Goal: Transaction & Acquisition: Obtain resource

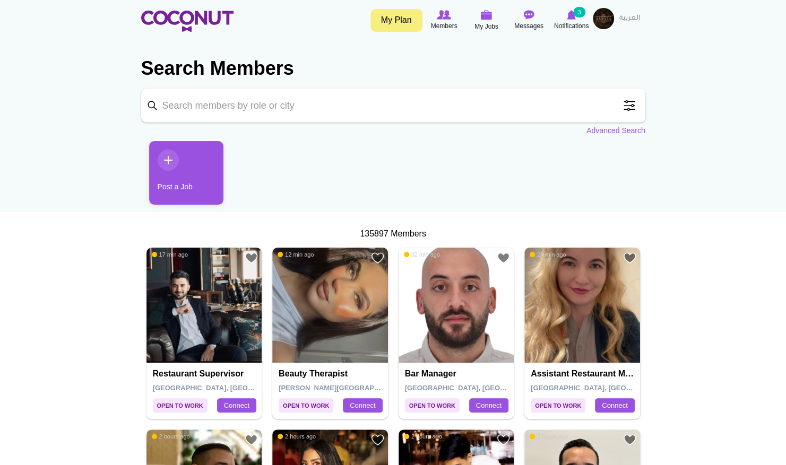
click at [628, 104] on span at bounding box center [629, 105] width 21 height 21
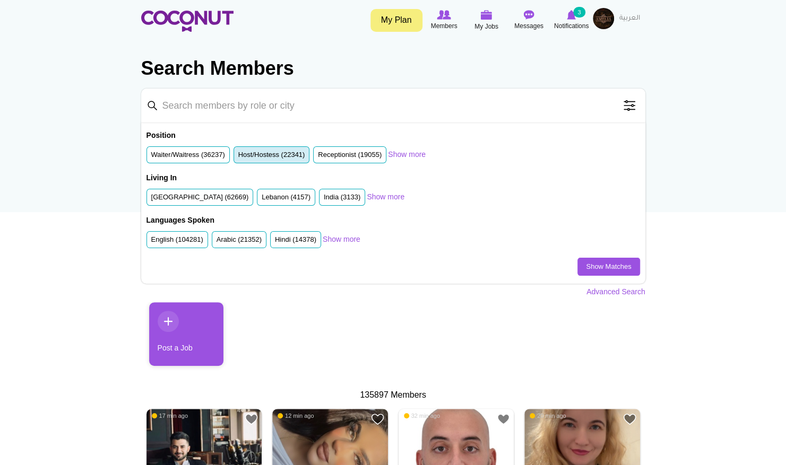
click at [241, 152] on label "Host/Hostess (22341)" at bounding box center [271, 155] width 67 height 10
click at [238, 157] on input "Host/Hostess (22341)" at bounding box center [238, 157] width 0 height 0
click at [207, 198] on label "United Arab Emirates (62669)" at bounding box center [200, 198] width 98 height 10
click at [151, 199] on input "United Arab Emirates (62669)" at bounding box center [151, 199] width 0 height 0
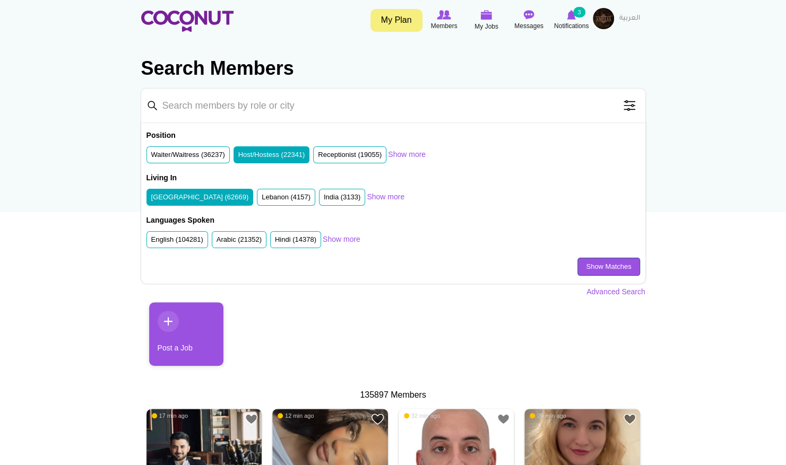
click at [584, 265] on link "Show Matches" at bounding box center [608, 267] width 62 height 18
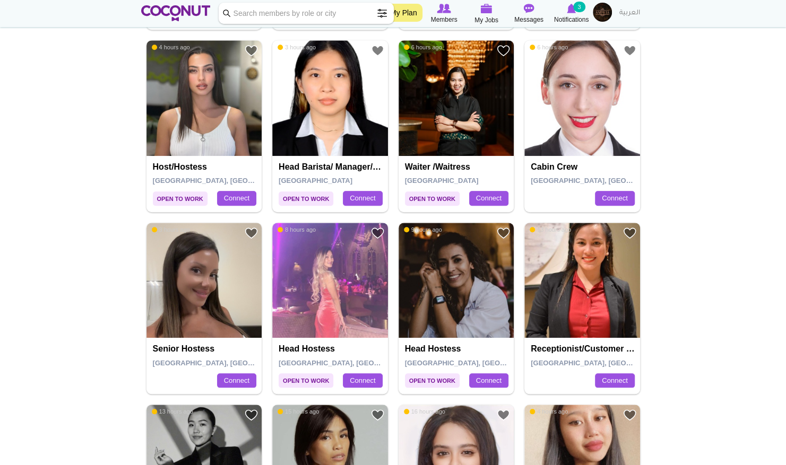
scroll to position [413, 0]
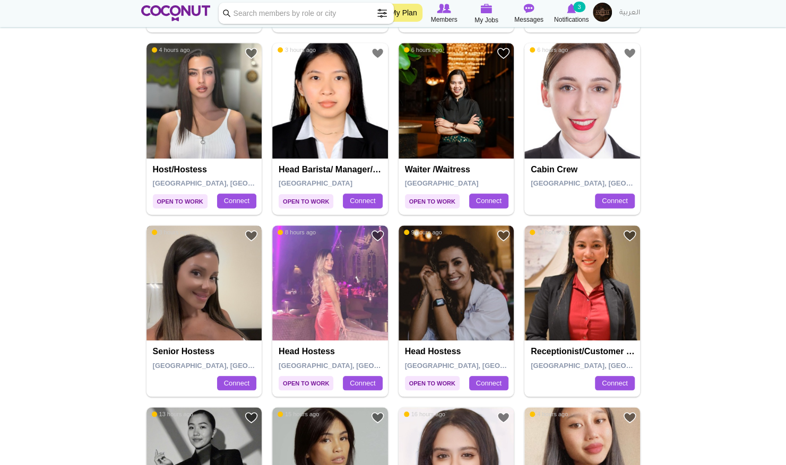
click at [203, 289] on img at bounding box center [204, 283] width 116 height 116
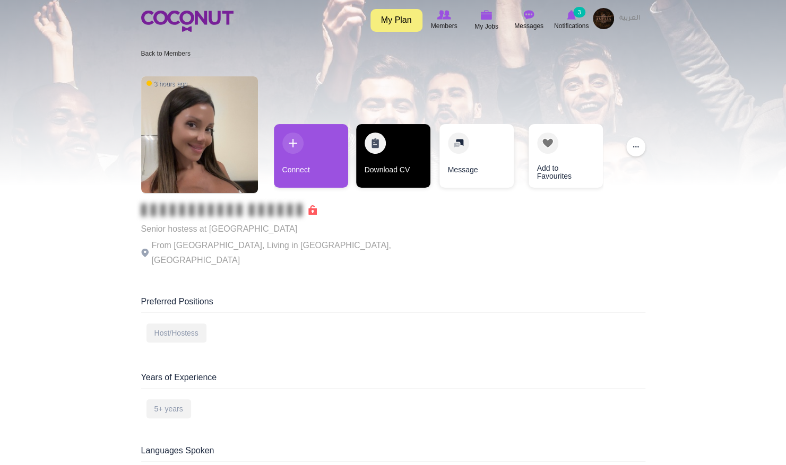
click at [387, 164] on link "Download CV" at bounding box center [393, 156] width 74 height 64
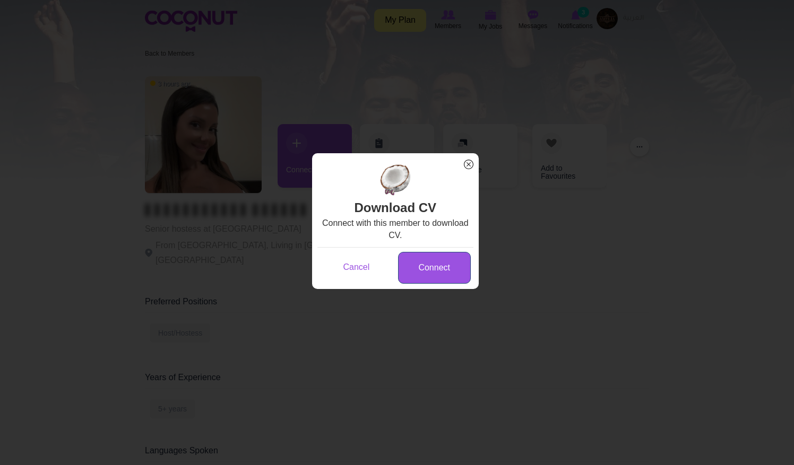
click at [412, 262] on link "Connect" at bounding box center [434, 268] width 73 height 32
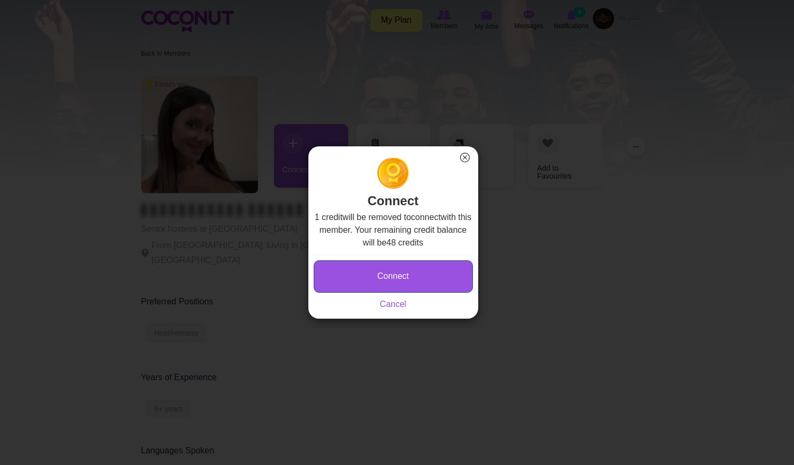
click at [380, 272] on button "Connect" at bounding box center [393, 277] width 159 height 32
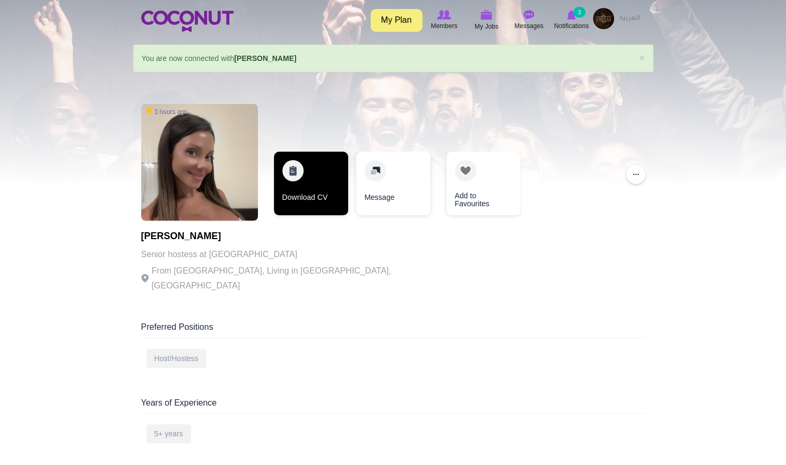
click at [292, 198] on link "Download CV" at bounding box center [311, 184] width 74 height 64
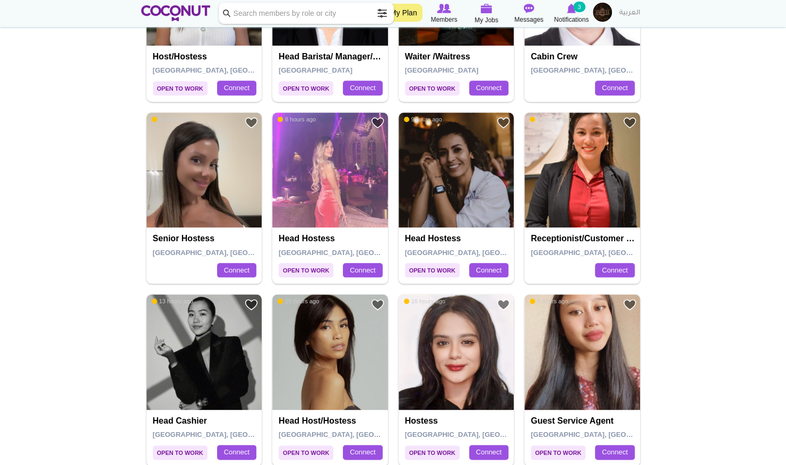
scroll to position [527, 0]
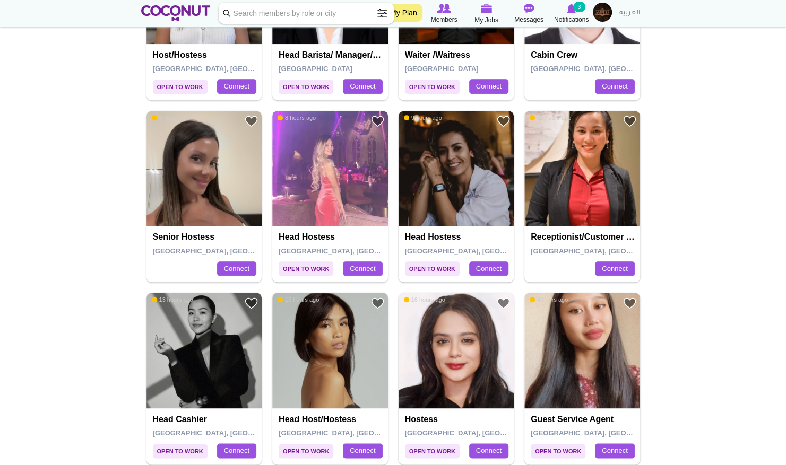
click at [334, 209] on img at bounding box center [330, 169] width 116 height 116
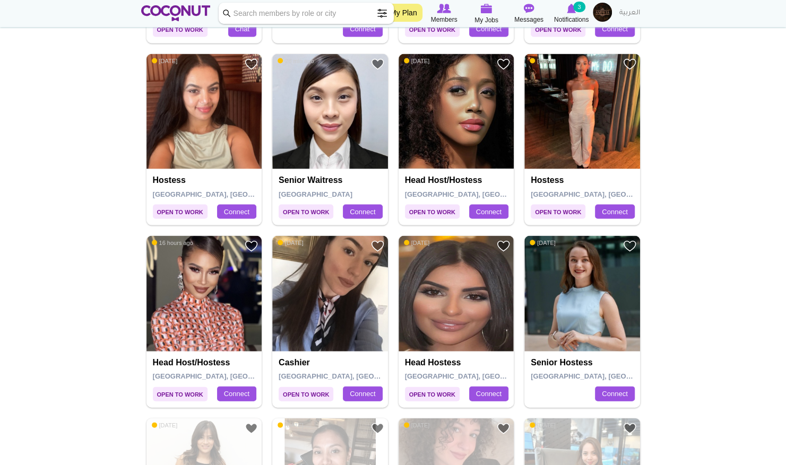
scroll to position [1137, 0]
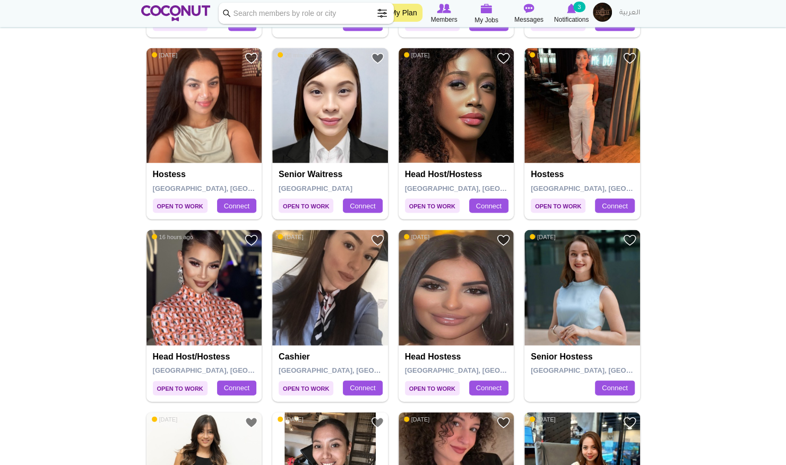
click at [204, 272] on img at bounding box center [204, 288] width 116 height 116
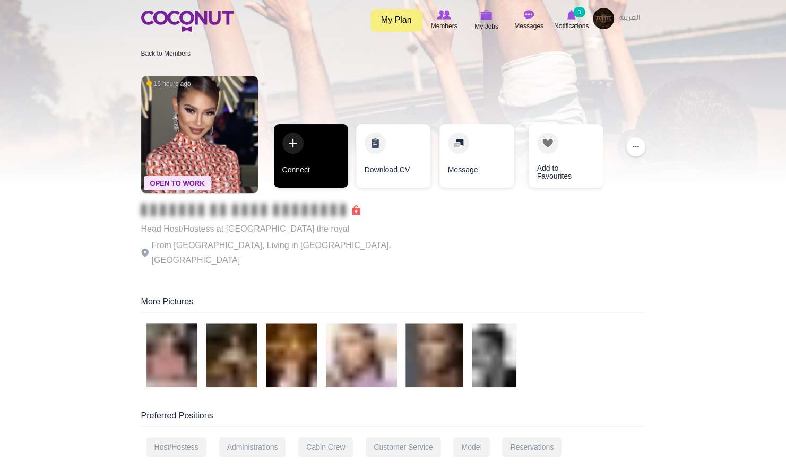
click at [335, 167] on link "Connect" at bounding box center [311, 156] width 74 height 64
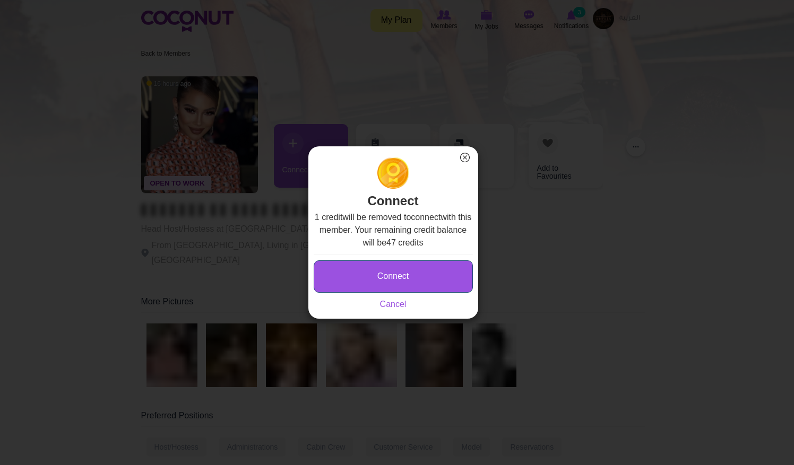
click at [401, 264] on button "Connect" at bounding box center [393, 277] width 159 height 32
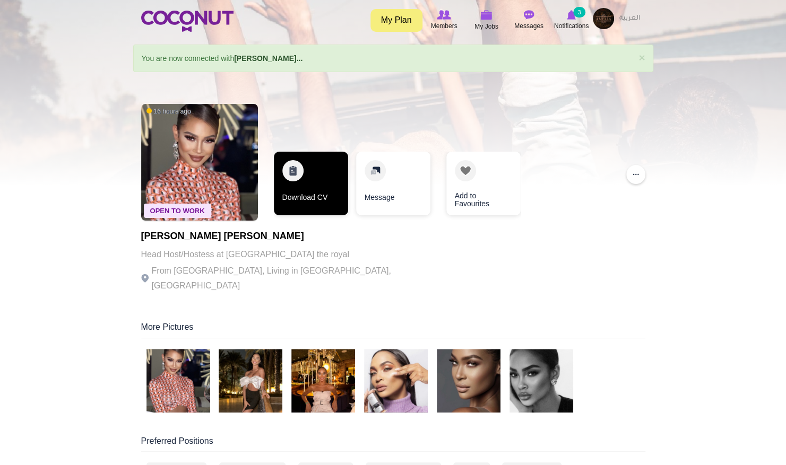
click at [306, 175] on link "Download CV" at bounding box center [311, 184] width 74 height 64
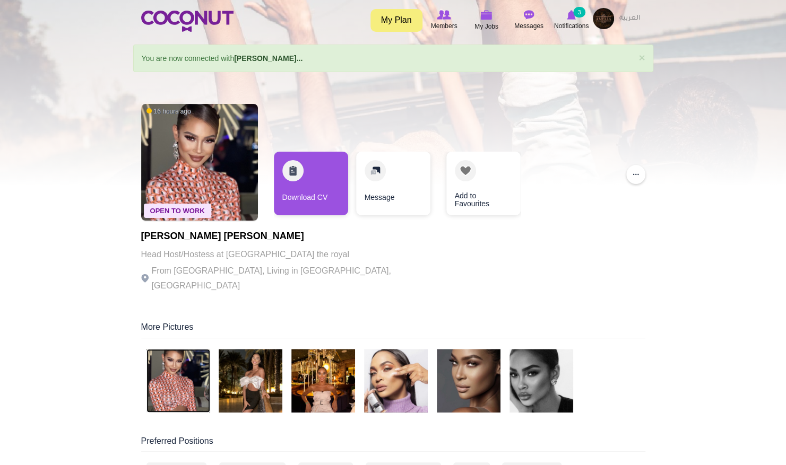
click at [192, 357] on img at bounding box center [178, 381] width 64 height 64
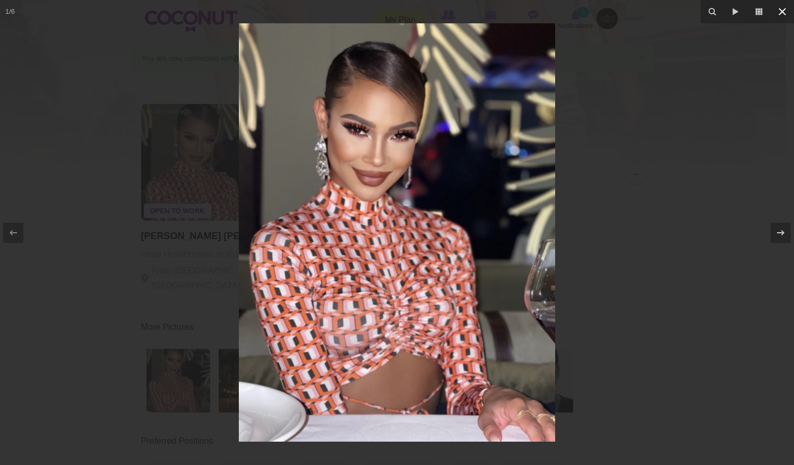
click at [779, 13] on icon at bounding box center [782, 11] width 13 height 13
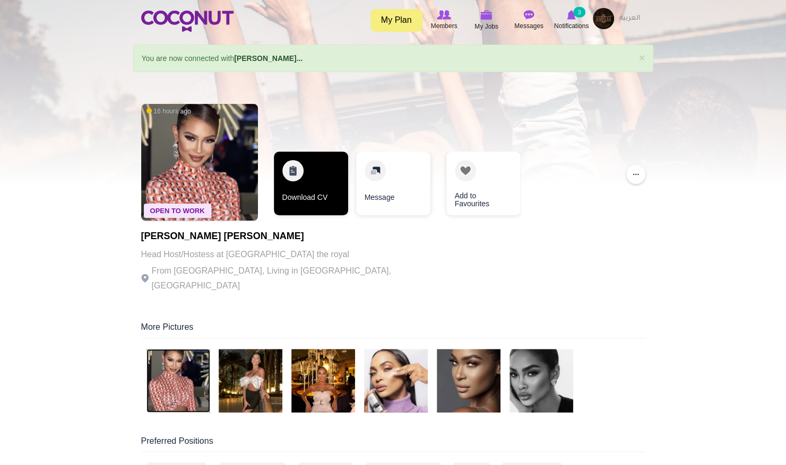
click at [305, 190] on link "Download CV" at bounding box center [311, 184] width 74 height 64
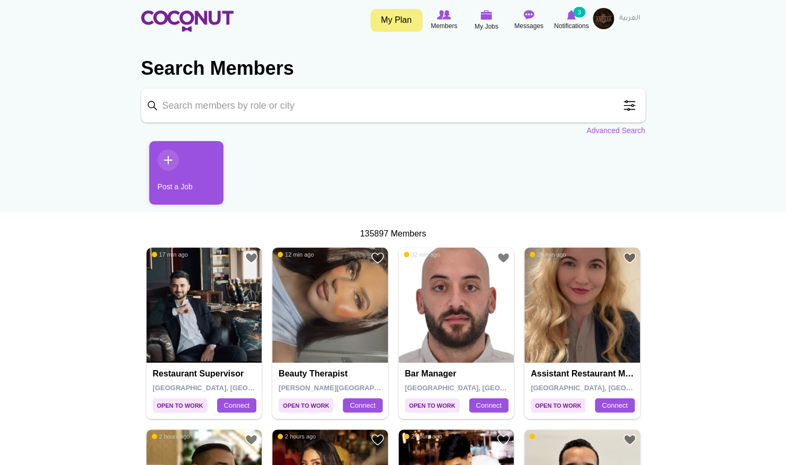
click at [631, 112] on span at bounding box center [629, 105] width 21 height 21
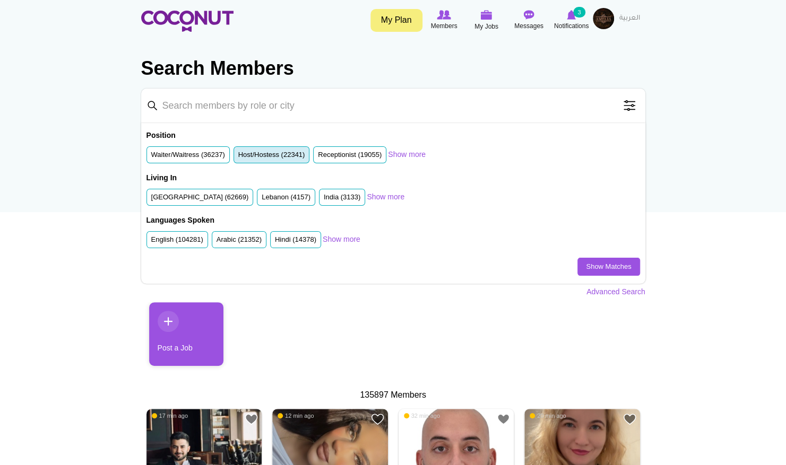
click at [255, 158] on label "Host/Hostess (22341)" at bounding box center [271, 155] width 67 height 10
click at [238, 157] on input "Host/Hostess (22341)" at bounding box center [238, 157] width 0 height 0
click at [257, 154] on label "Host/Hostess (22341)" at bounding box center [271, 155] width 67 height 10
click at [238, 157] on input "Host/Hostess (22341)" at bounding box center [238, 157] width 0 height 0
click at [211, 196] on label "United Arab Emirates (62669)" at bounding box center [200, 198] width 98 height 10
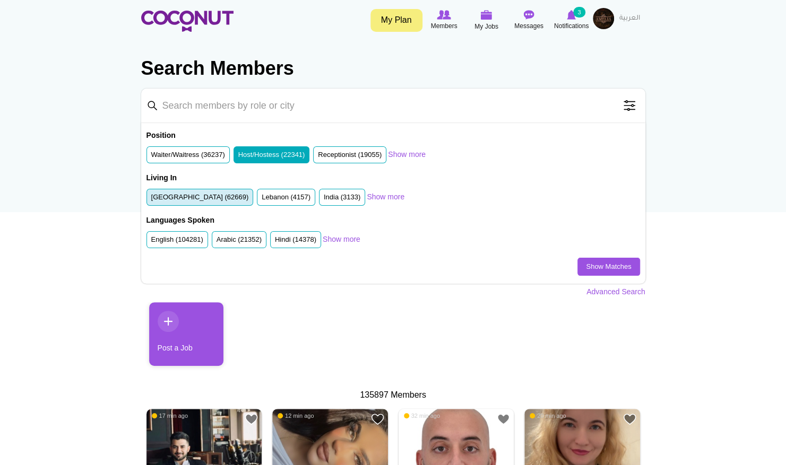
click at [151, 199] on input "United Arab Emirates (62669)" at bounding box center [151, 199] width 0 height 0
click at [221, 203] on li "United Arab Emirates (62669)" at bounding box center [199, 198] width 107 height 18
click at [194, 197] on label "United Arab Emirates (62669)" at bounding box center [200, 198] width 98 height 10
click at [151, 199] on input "United Arab Emirates (62669)" at bounding box center [151, 199] width 0 height 0
click at [579, 270] on link "Show Matches" at bounding box center [608, 267] width 62 height 18
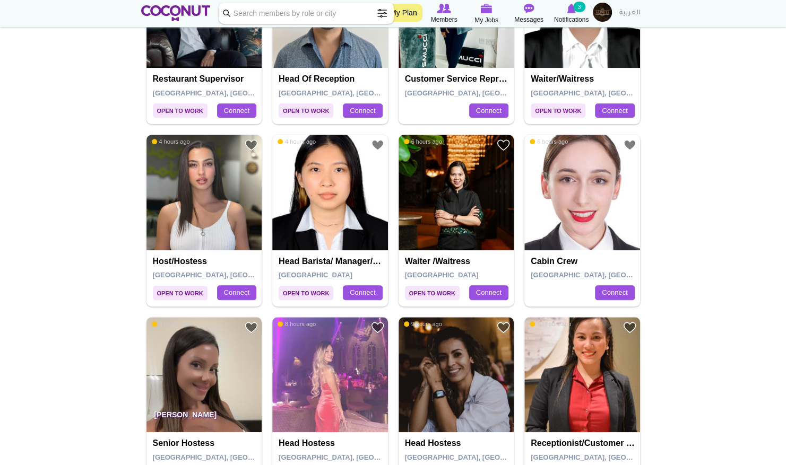
scroll to position [322, 0]
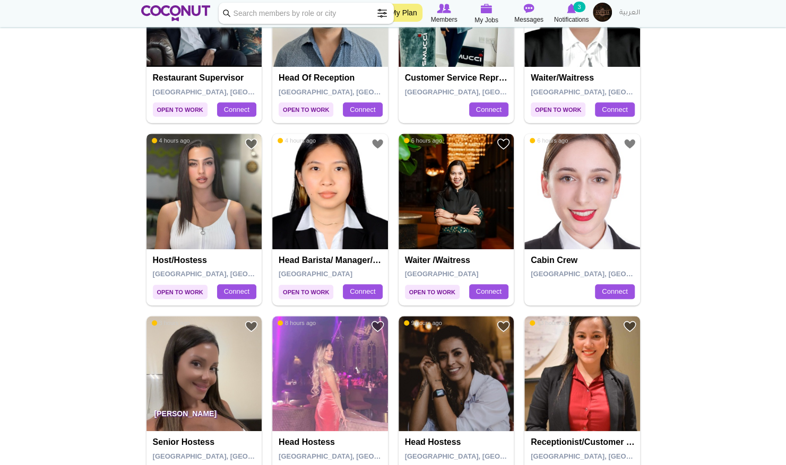
click at [220, 211] on img at bounding box center [204, 192] width 116 height 116
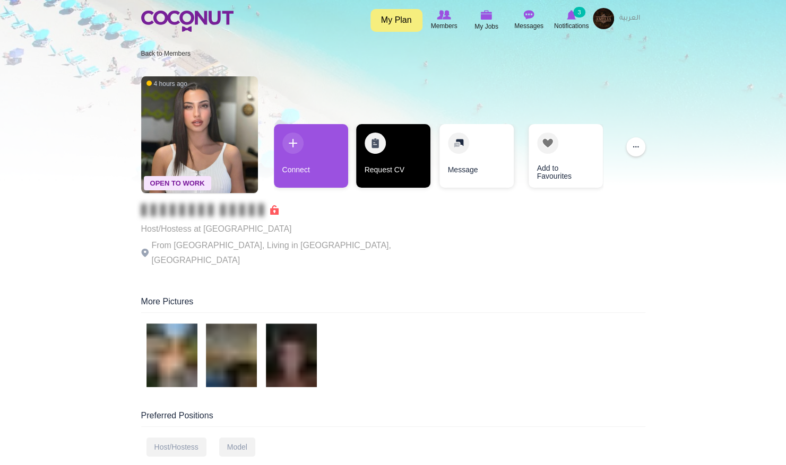
click at [396, 151] on link "Request CV" at bounding box center [393, 156] width 74 height 64
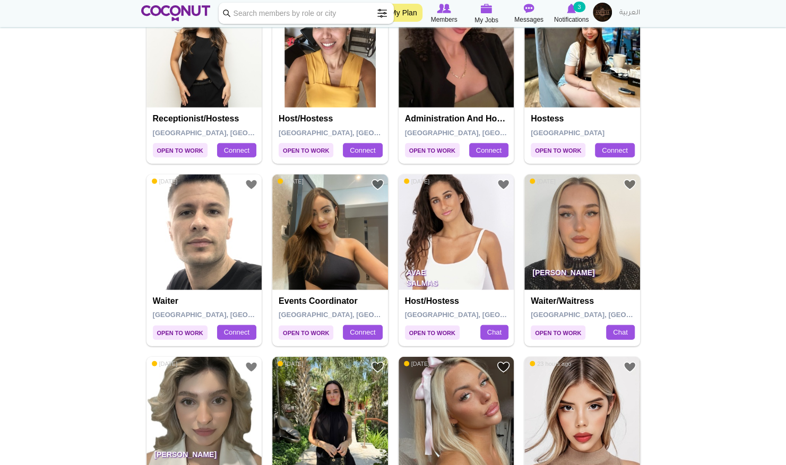
scroll to position [1557, 0]
click at [334, 237] on img at bounding box center [330, 233] width 116 height 116
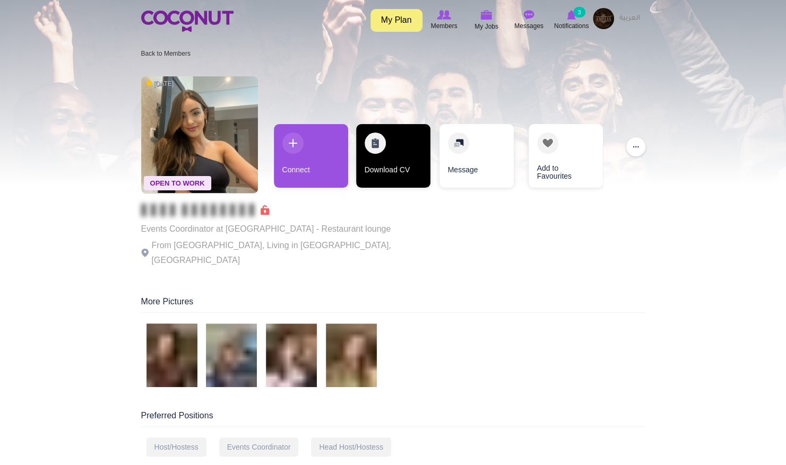
click at [389, 154] on link "Download CV" at bounding box center [393, 156] width 74 height 64
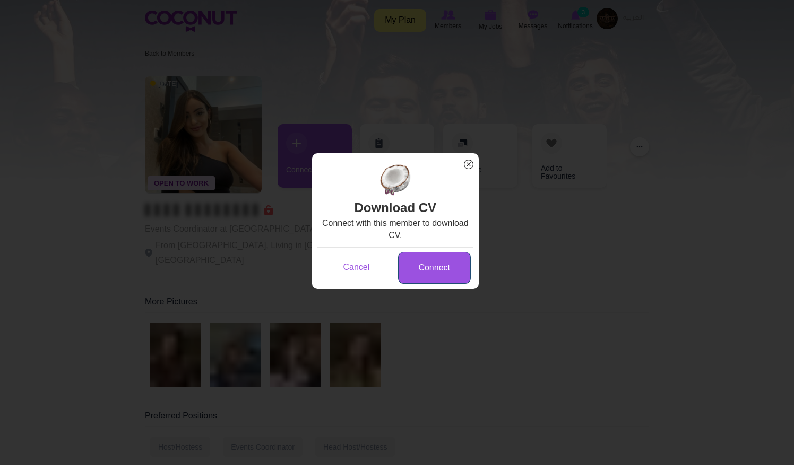
click at [422, 275] on link "Connect" at bounding box center [434, 268] width 73 height 32
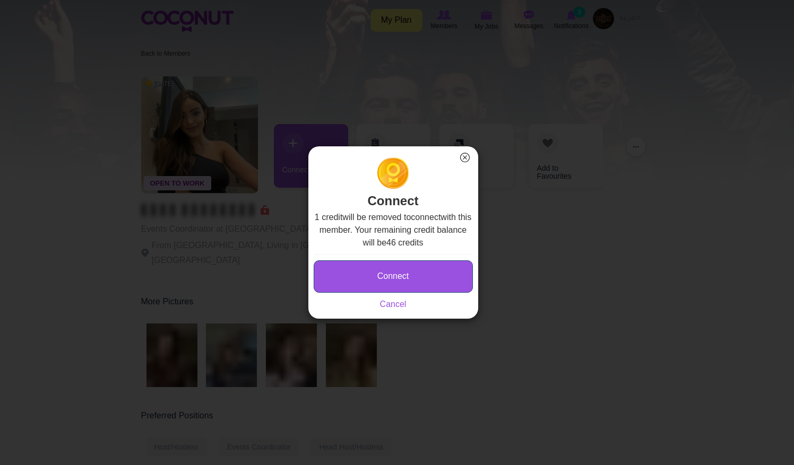
click at [401, 279] on button "Connect" at bounding box center [393, 277] width 159 height 32
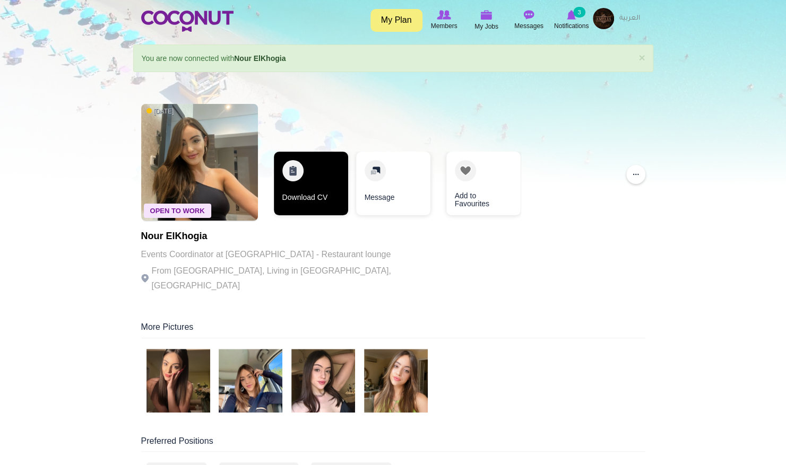
click at [306, 188] on link "Download CV" at bounding box center [311, 184] width 74 height 64
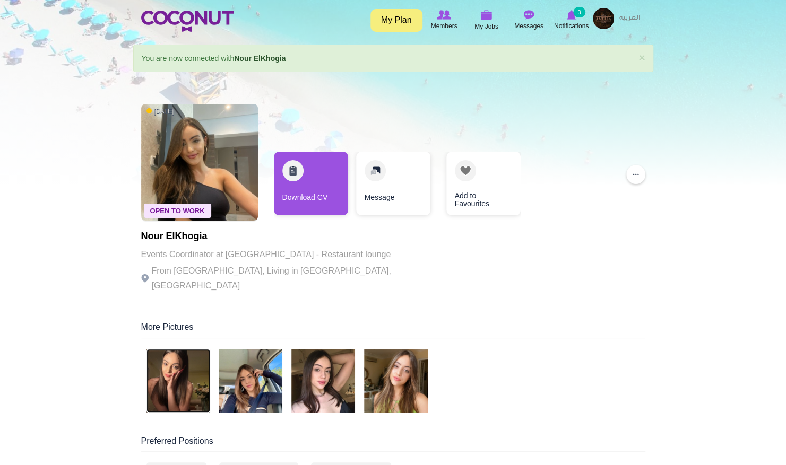
click at [185, 359] on img at bounding box center [178, 381] width 64 height 64
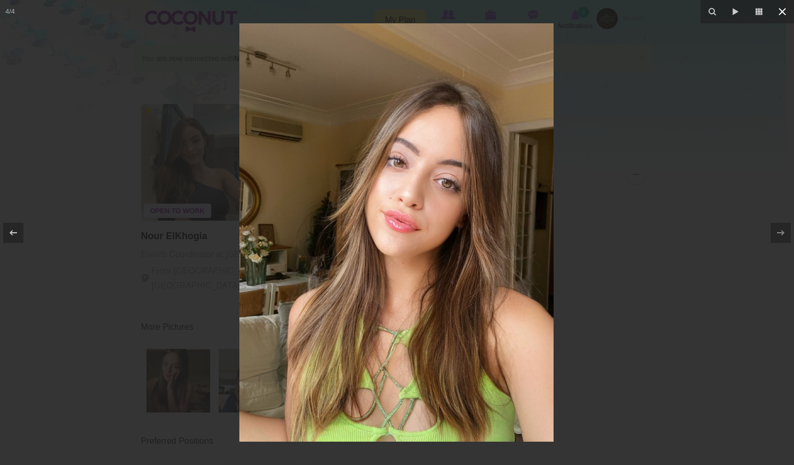
click at [782, 14] on icon at bounding box center [782, 11] width 13 height 13
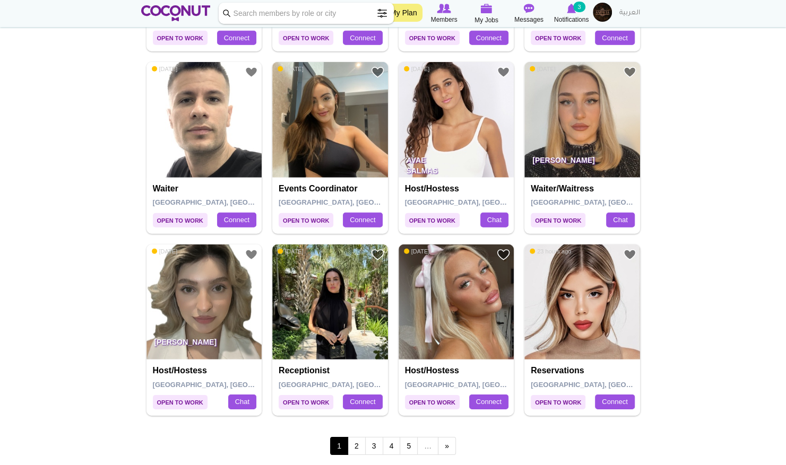
scroll to position [1669, 0]
click at [465, 301] on img at bounding box center [456, 303] width 116 height 116
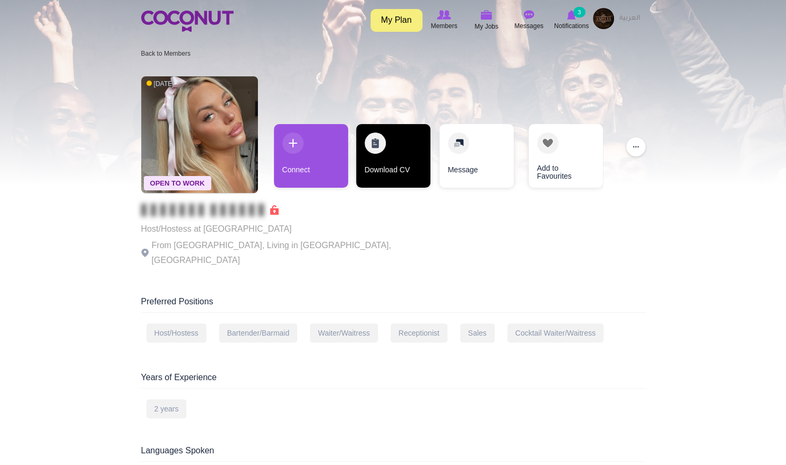
click at [395, 183] on link "Download CV" at bounding box center [393, 156] width 74 height 64
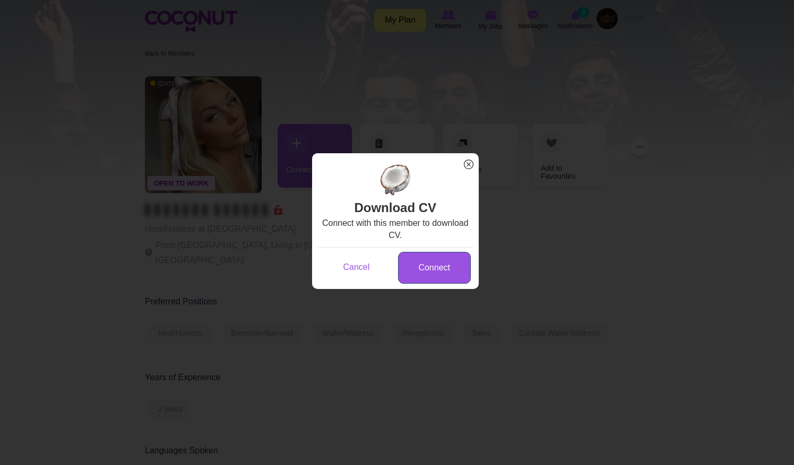
click at [427, 262] on link "Connect" at bounding box center [434, 268] width 73 height 32
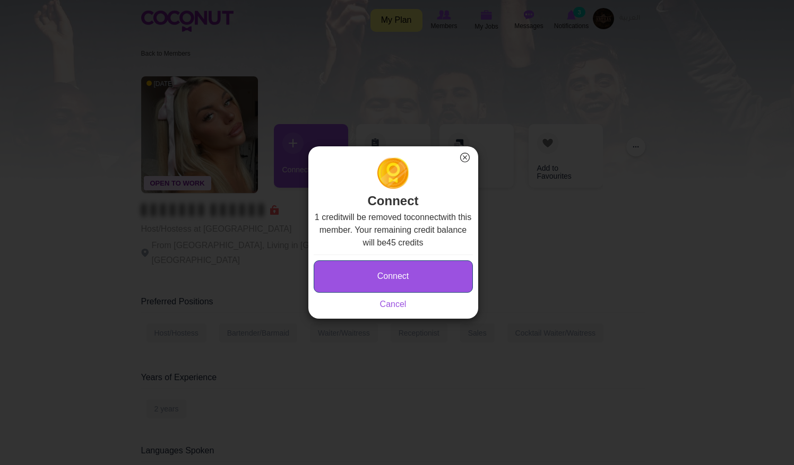
click at [393, 274] on button "Connect" at bounding box center [393, 277] width 159 height 32
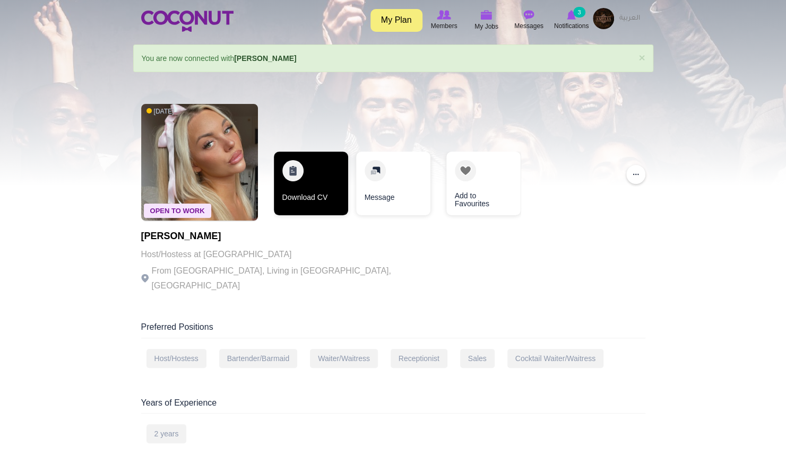
click at [321, 198] on link "Download CV" at bounding box center [311, 184] width 74 height 64
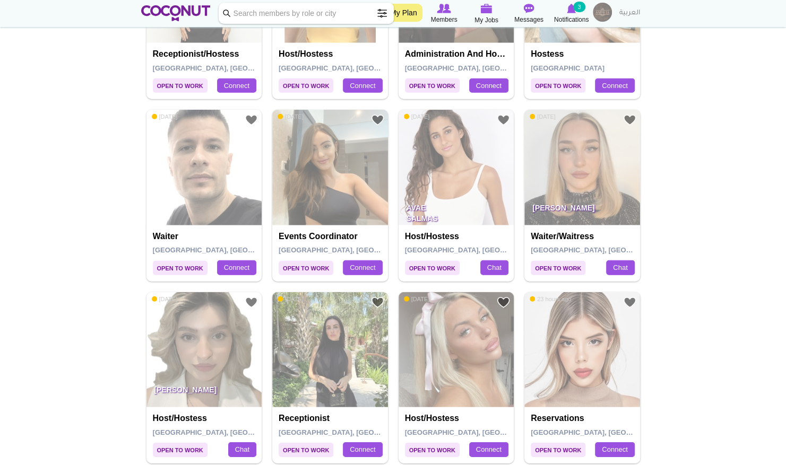
scroll to position [1669, 0]
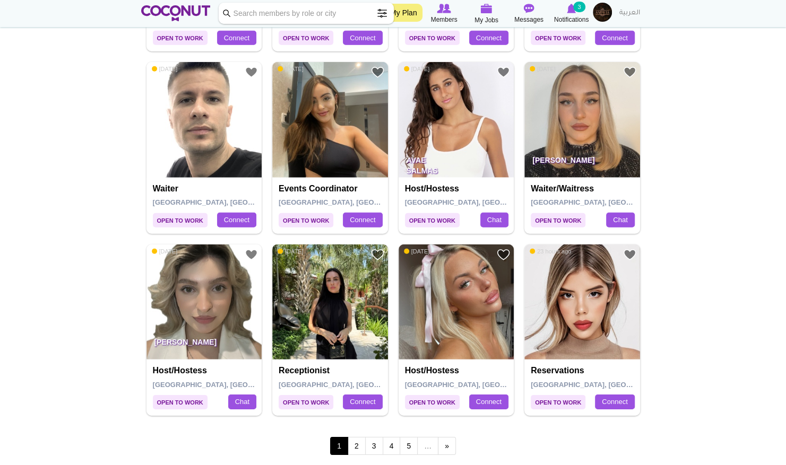
click at [332, 318] on img at bounding box center [330, 303] width 116 height 116
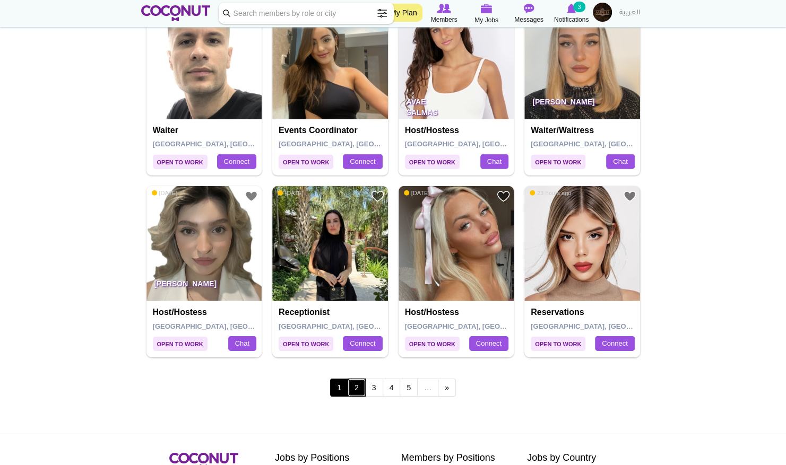
click at [352, 388] on link "2" at bounding box center [357, 388] width 18 height 18
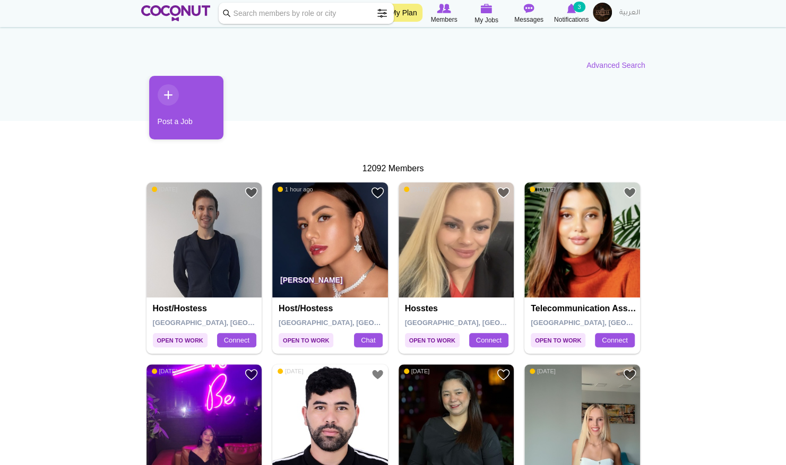
scroll to position [98, 0]
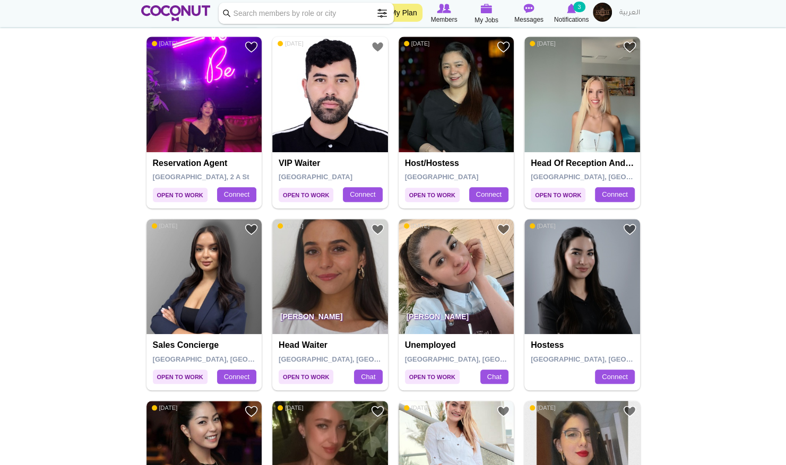
scroll to position [412, 0]
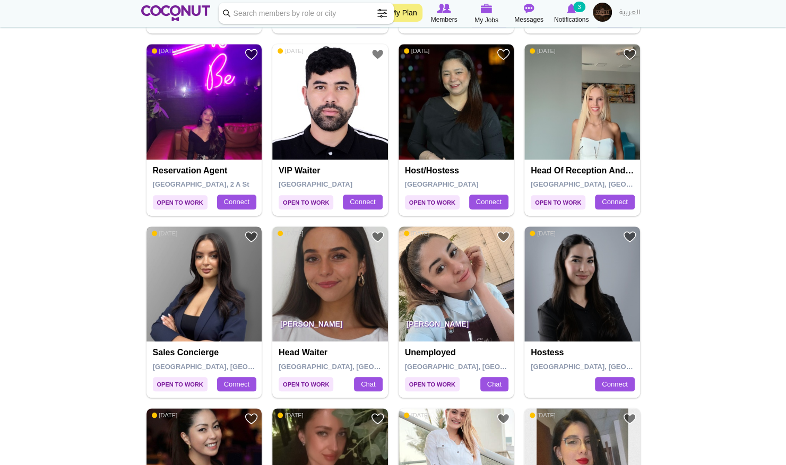
click at [228, 282] on img at bounding box center [204, 285] width 116 height 116
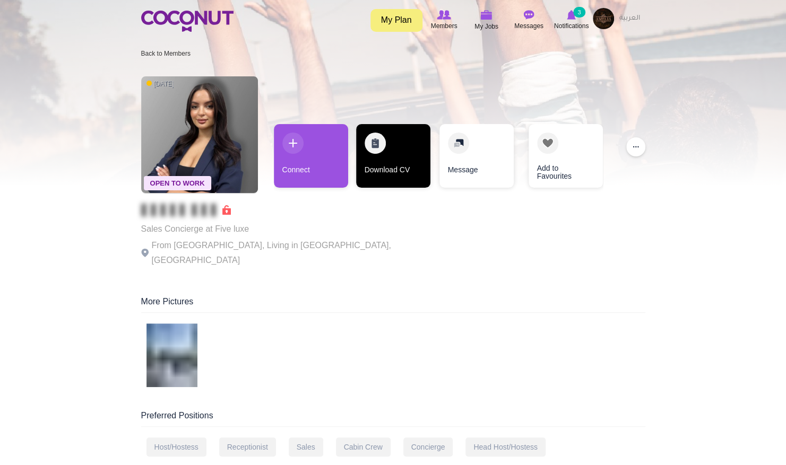
click at [369, 167] on link "Download CV" at bounding box center [393, 156] width 74 height 64
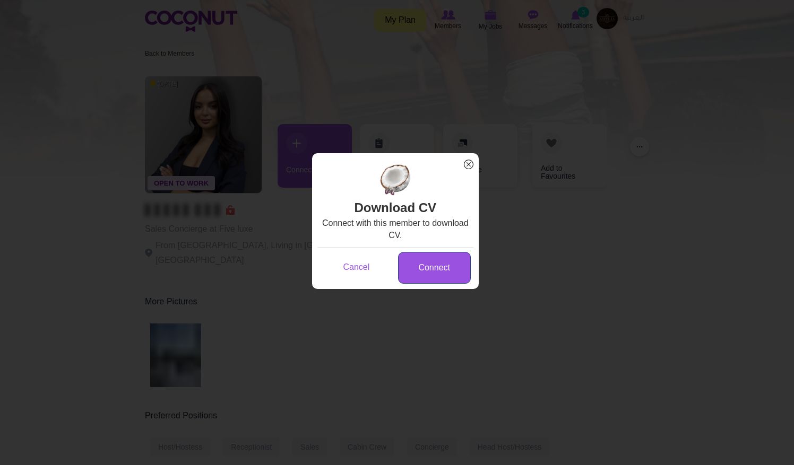
click at [413, 271] on link "Connect" at bounding box center [434, 268] width 73 height 32
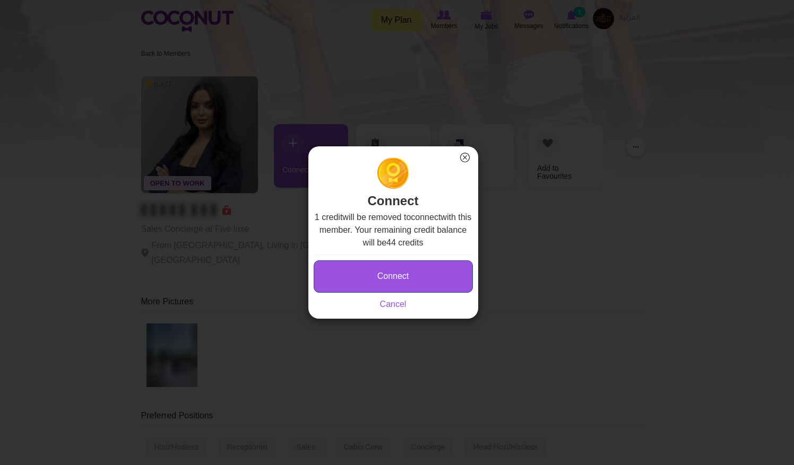
click at [398, 274] on button "Connect" at bounding box center [393, 277] width 159 height 32
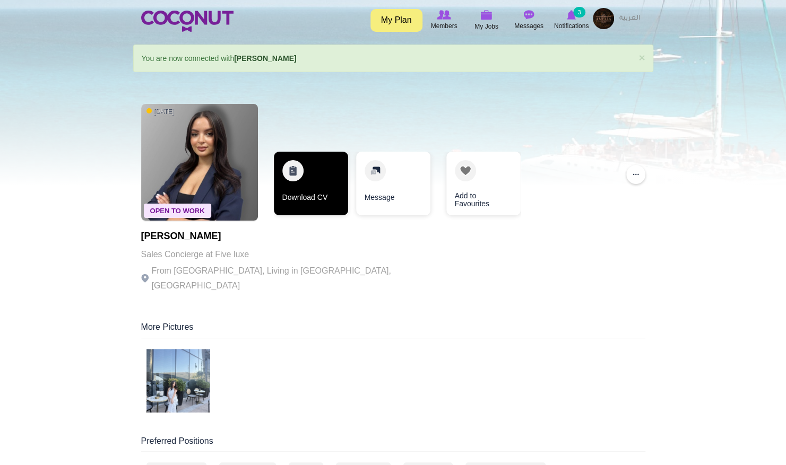
click at [302, 187] on link "Download CV" at bounding box center [311, 184] width 74 height 64
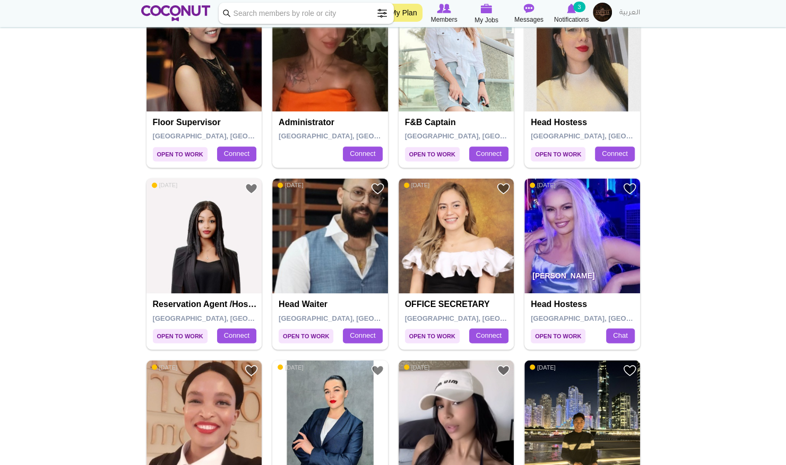
scroll to position [827, 0]
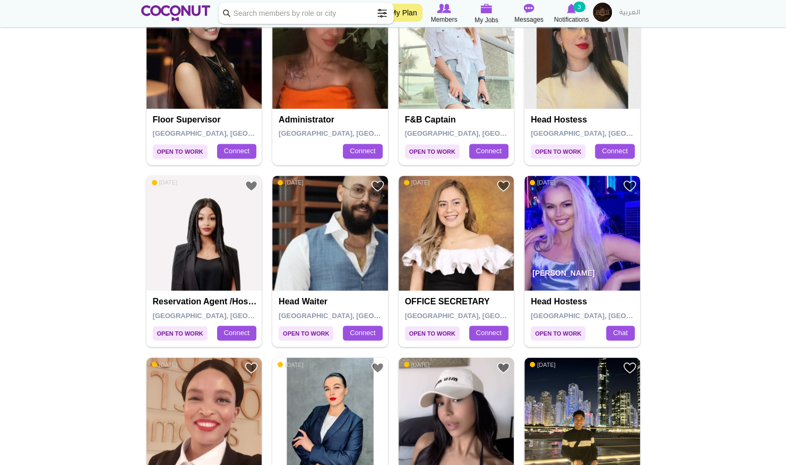
click at [554, 241] on img at bounding box center [582, 234] width 116 height 116
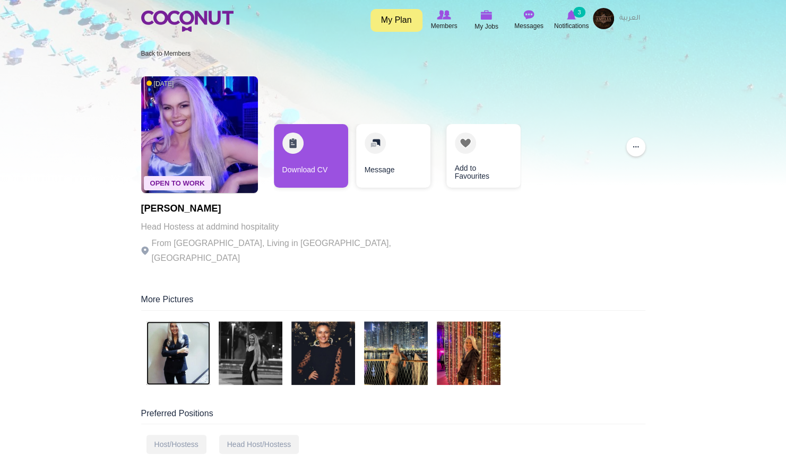
click at [171, 336] on img at bounding box center [178, 354] width 64 height 64
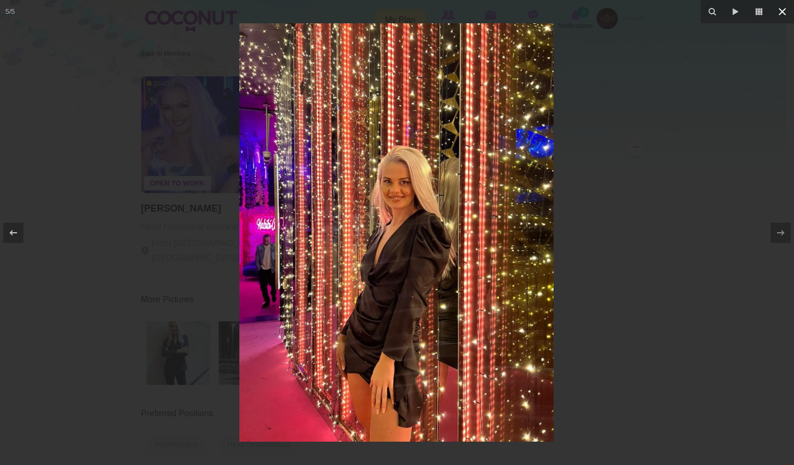
click at [785, 16] on icon at bounding box center [782, 11] width 13 height 13
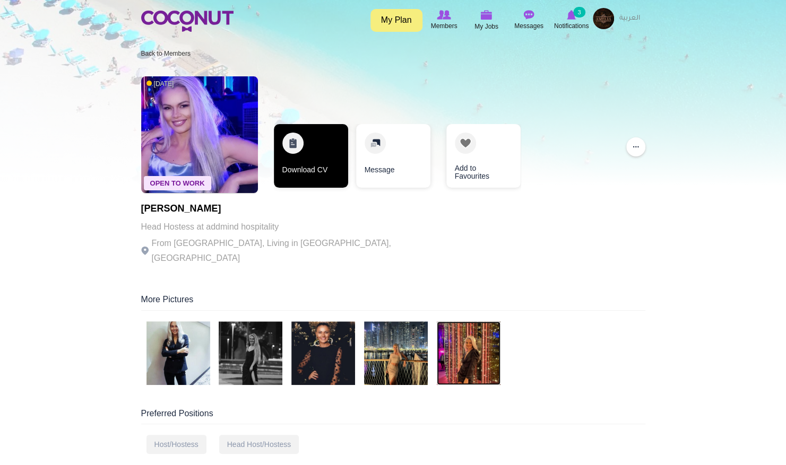
click at [323, 145] on link "Download CV" at bounding box center [311, 156] width 74 height 64
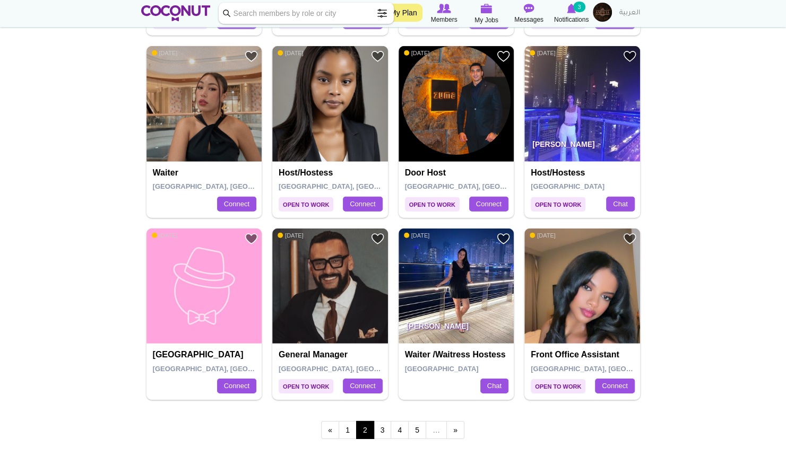
scroll to position [1688, 0]
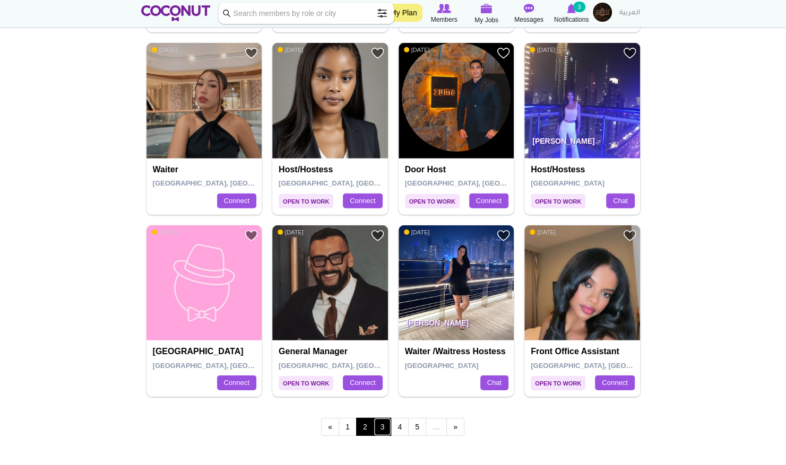
click at [380, 426] on link "3" at bounding box center [383, 427] width 18 height 18
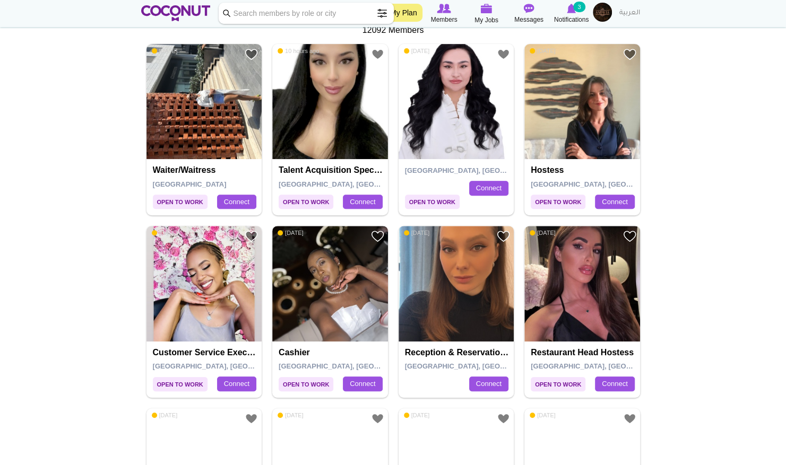
scroll to position [239, 0]
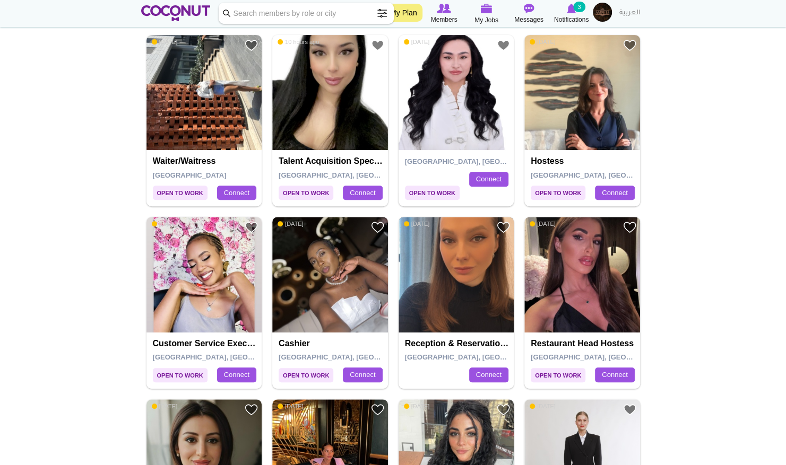
click at [424, 288] on img at bounding box center [456, 275] width 116 height 116
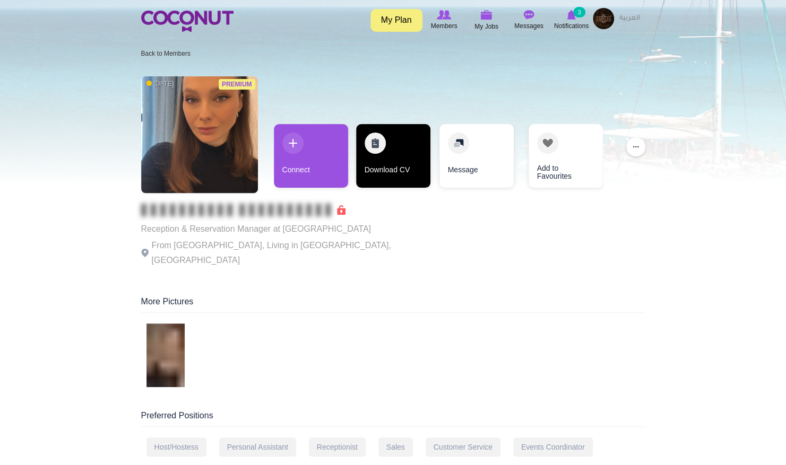
click at [384, 174] on link "Download CV" at bounding box center [393, 156] width 74 height 64
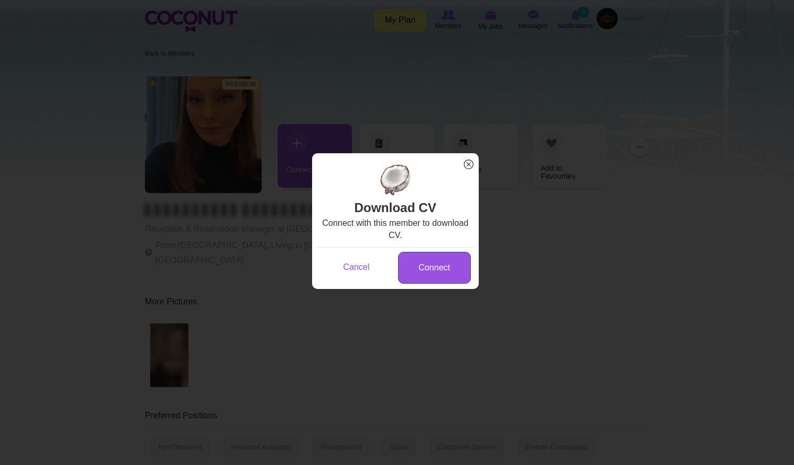
click at [416, 267] on link "Connect" at bounding box center [434, 268] width 73 height 32
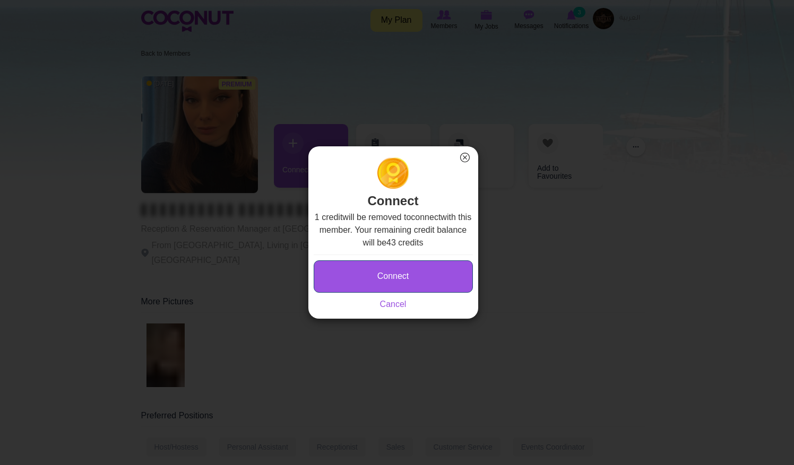
click at [378, 270] on button "Connect" at bounding box center [393, 277] width 159 height 32
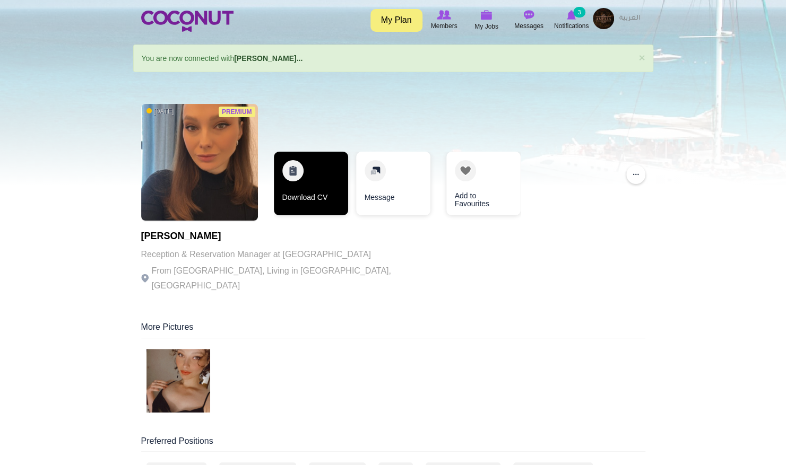
click at [314, 199] on link "Download CV" at bounding box center [311, 184] width 74 height 64
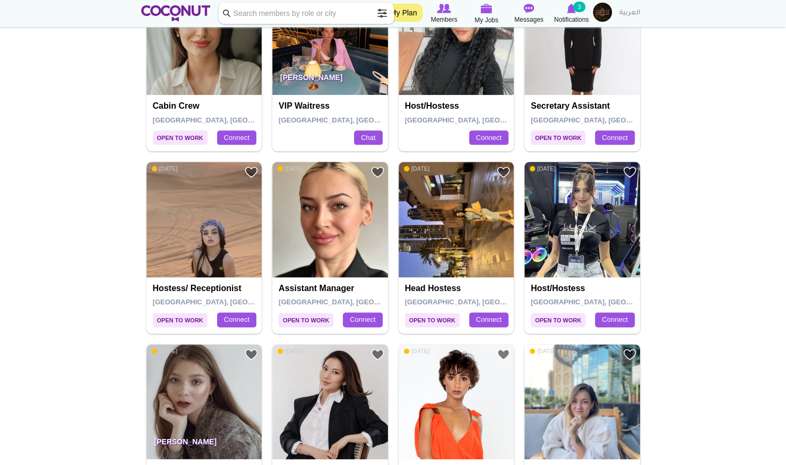
scroll to position [704, 0]
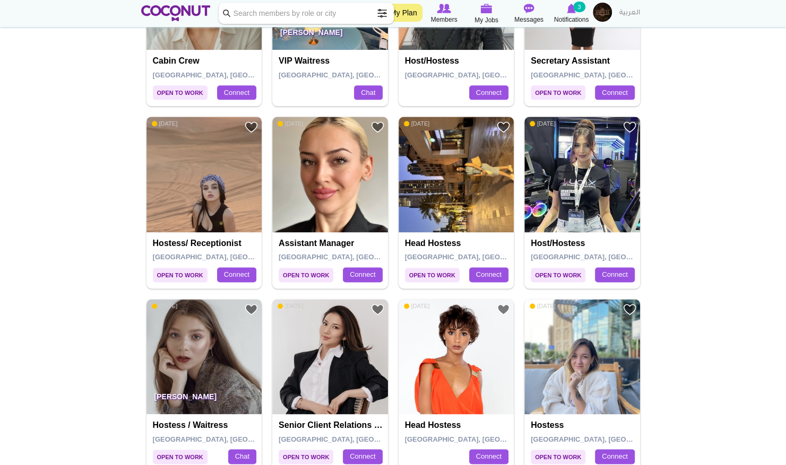
click at [198, 207] on img at bounding box center [204, 175] width 116 height 116
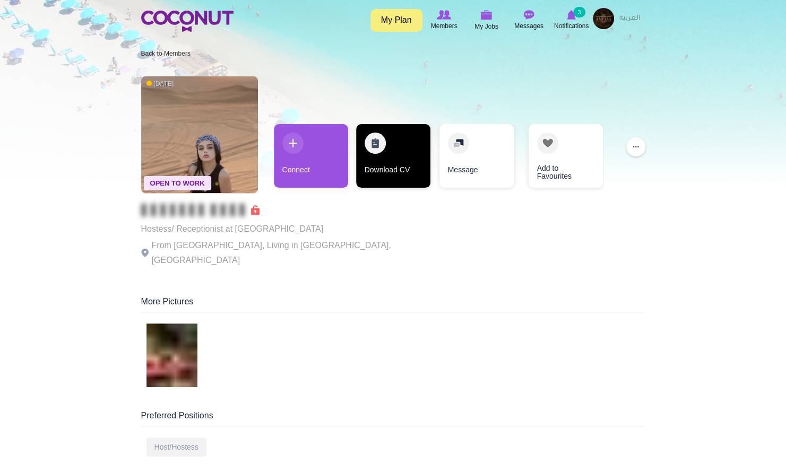
click at [372, 164] on link "Download CV" at bounding box center [393, 156] width 74 height 64
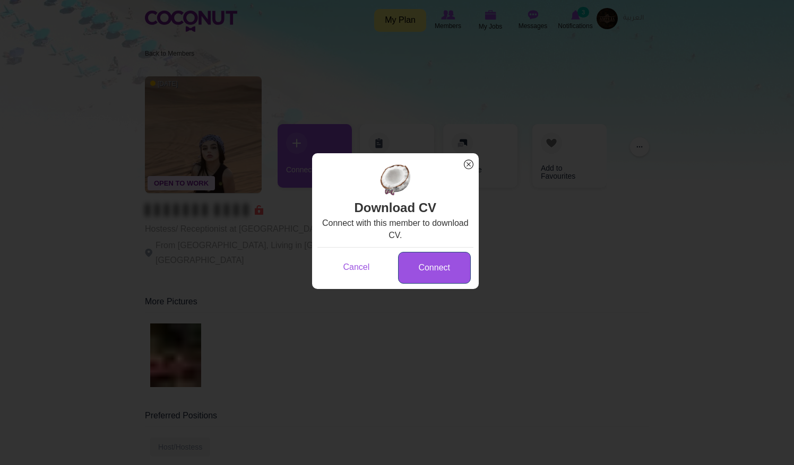
click at [414, 258] on link "Connect" at bounding box center [434, 268] width 73 height 32
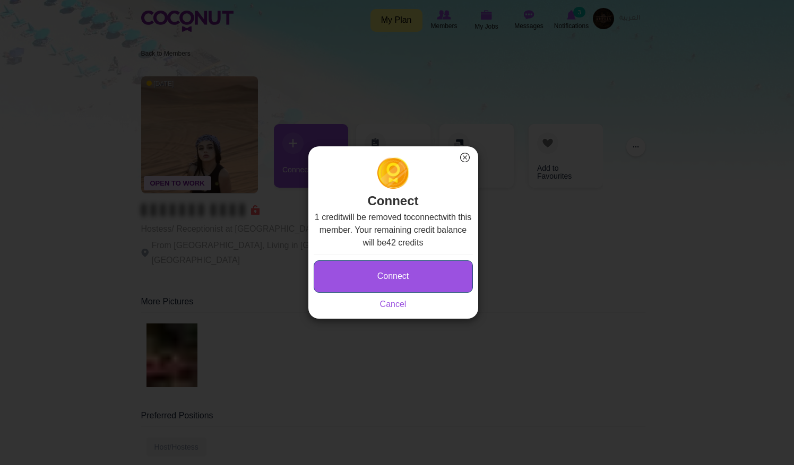
click at [378, 268] on button "Connect" at bounding box center [393, 277] width 159 height 32
click at [367, 282] on button "Connect" at bounding box center [393, 277] width 159 height 32
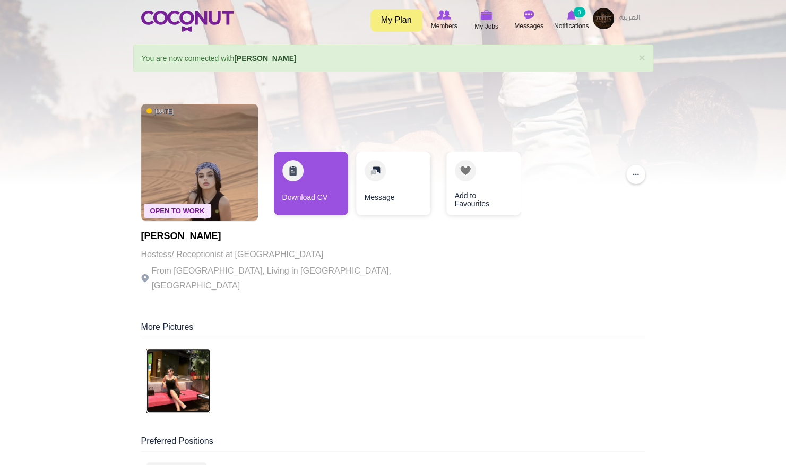
click at [172, 359] on img at bounding box center [178, 381] width 64 height 64
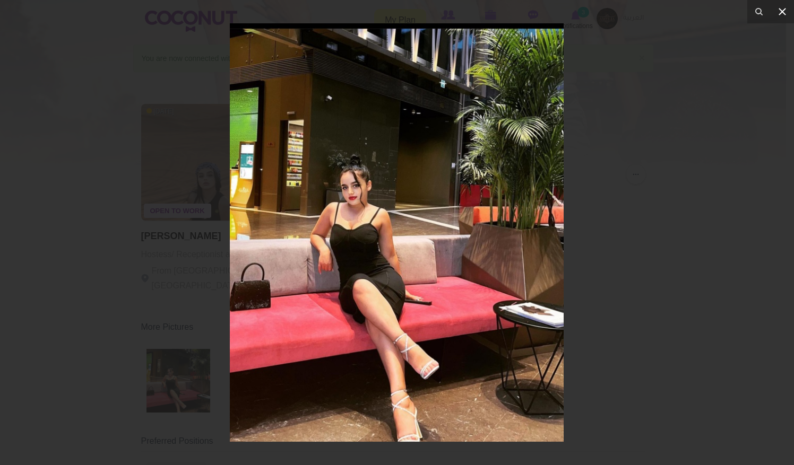
click at [780, 13] on icon at bounding box center [781, 11] width 7 height 7
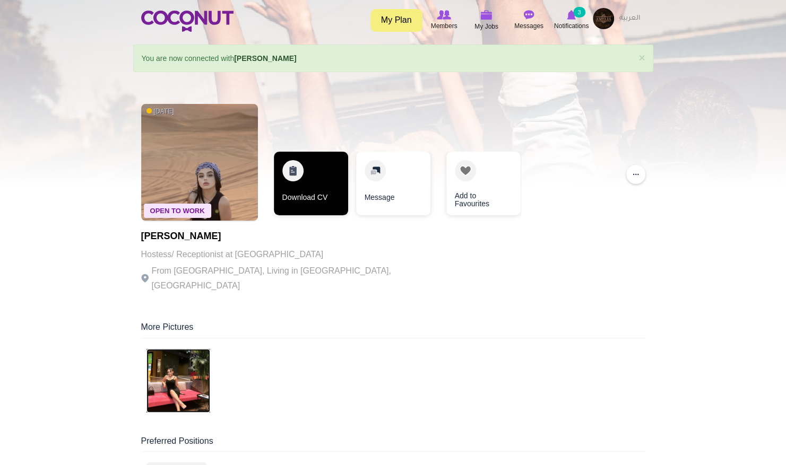
click at [310, 184] on link "Download CV" at bounding box center [311, 184] width 74 height 64
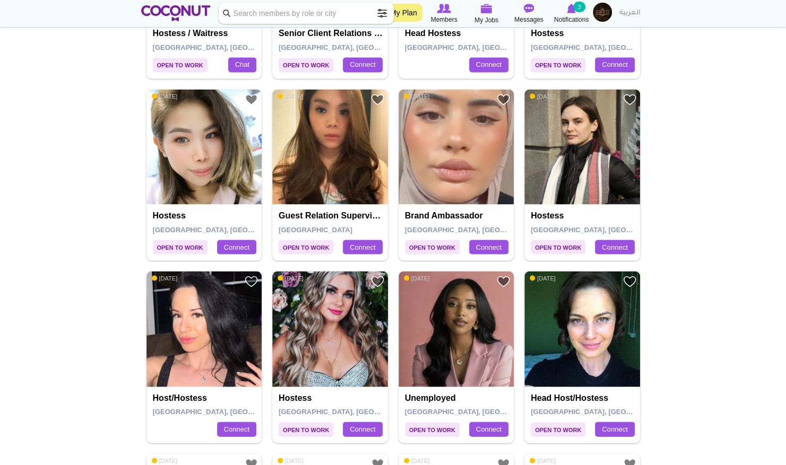
scroll to position [1096, 0]
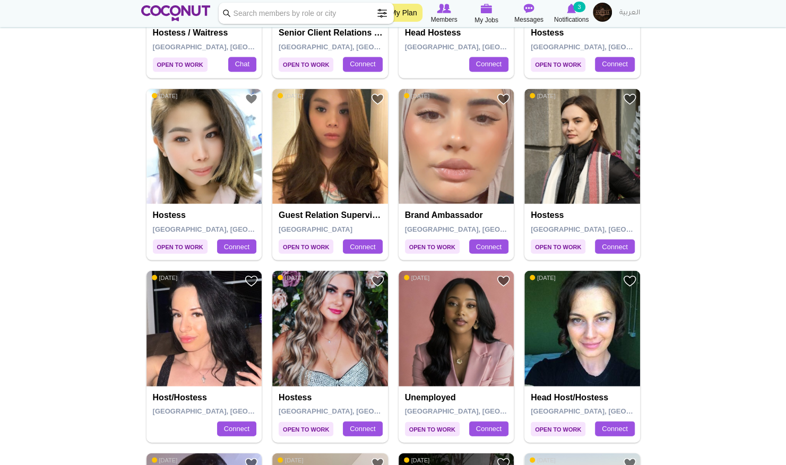
click at [595, 152] on img at bounding box center [582, 147] width 116 height 116
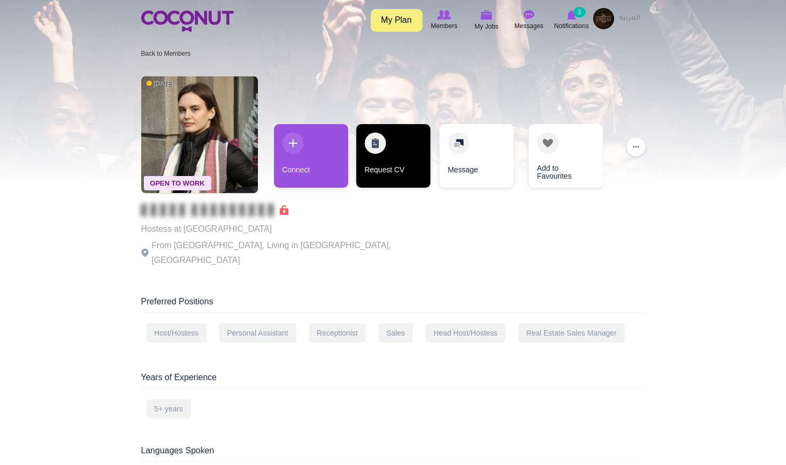
click at [359, 155] on link "Request CV" at bounding box center [393, 156] width 74 height 64
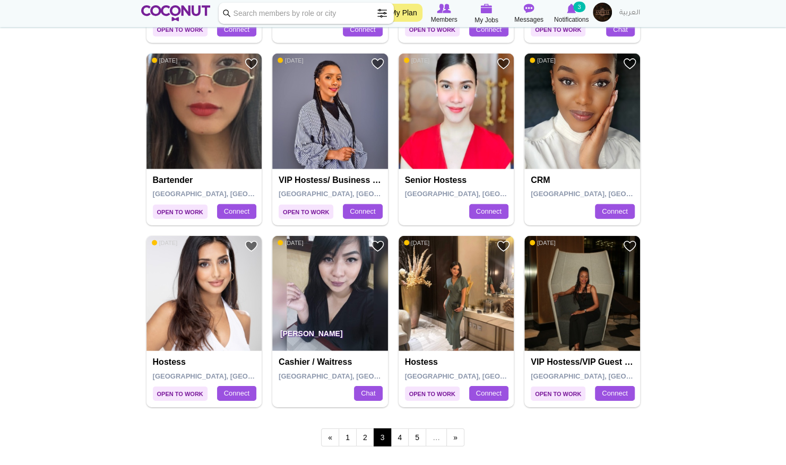
scroll to position [1688, 0]
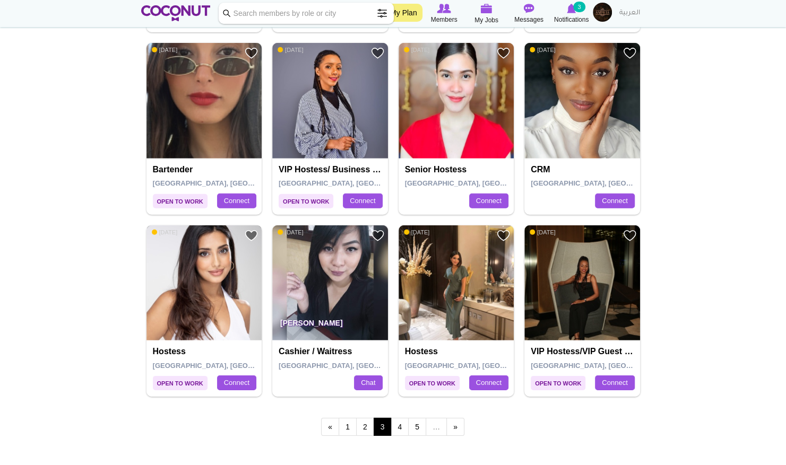
click at [204, 284] on img at bounding box center [204, 283] width 116 height 116
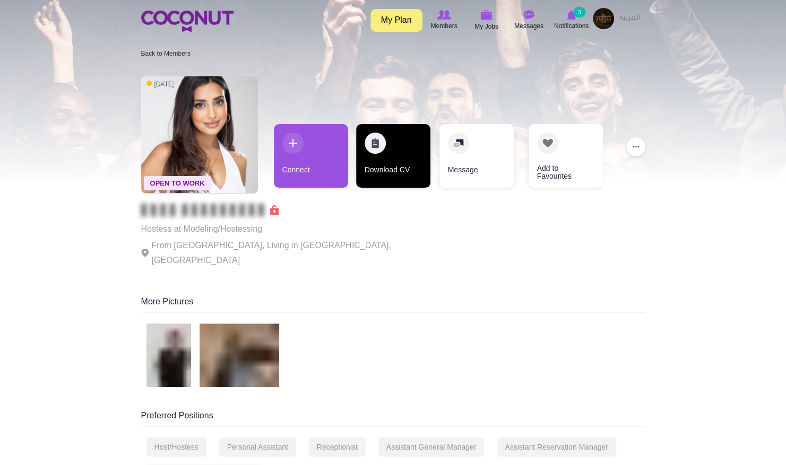
click at [393, 144] on link "Download CV" at bounding box center [393, 156] width 74 height 64
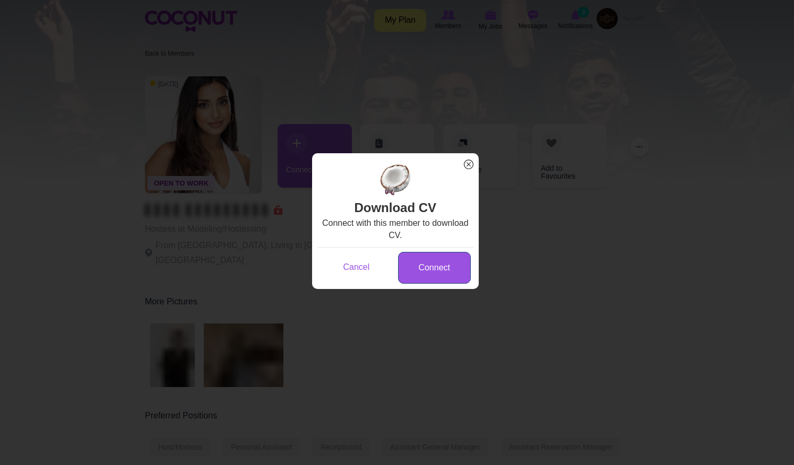
click at [420, 264] on link "Connect" at bounding box center [434, 268] width 73 height 32
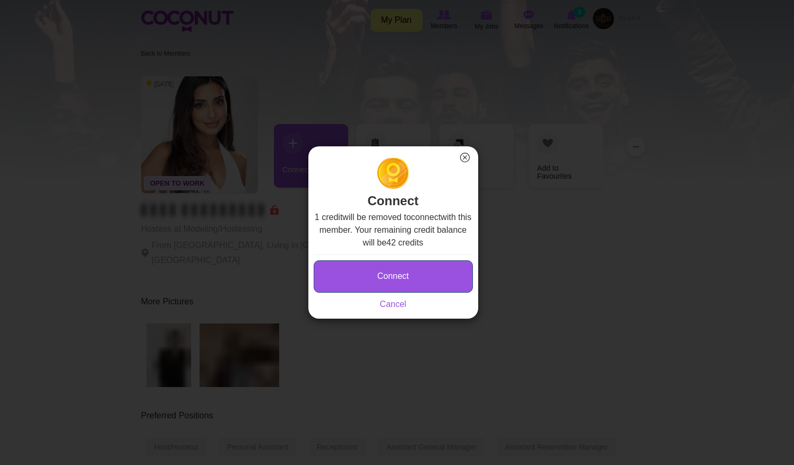
click at [391, 267] on button "Connect" at bounding box center [393, 277] width 159 height 32
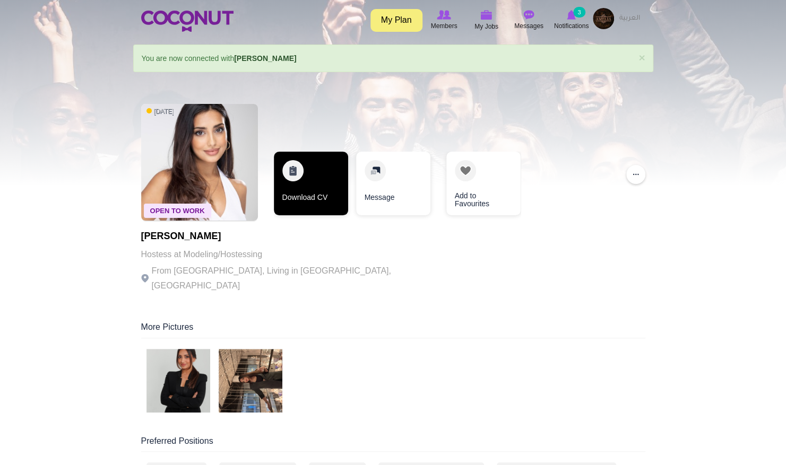
click at [301, 196] on link "Download CV" at bounding box center [311, 184] width 74 height 64
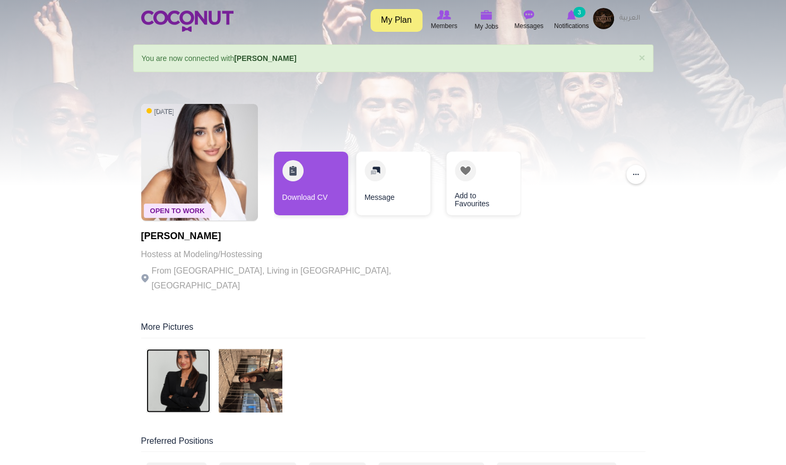
click at [198, 353] on img at bounding box center [178, 381] width 64 height 64
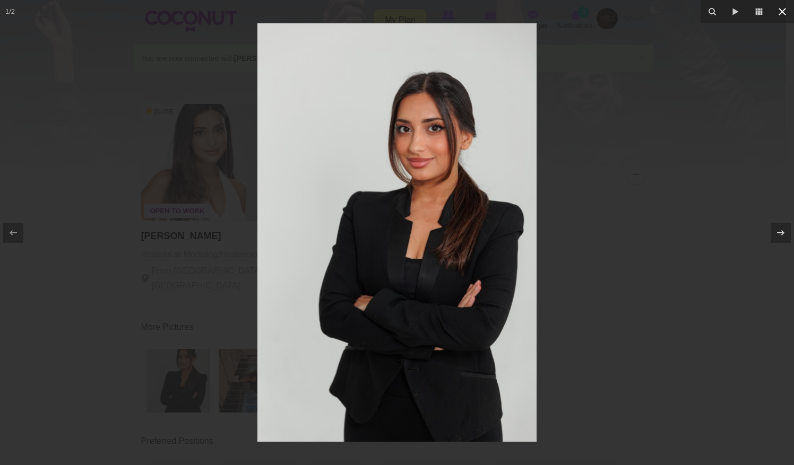
click at [785, 14] on icon at bounding box center [781, 11] width 7 height 7
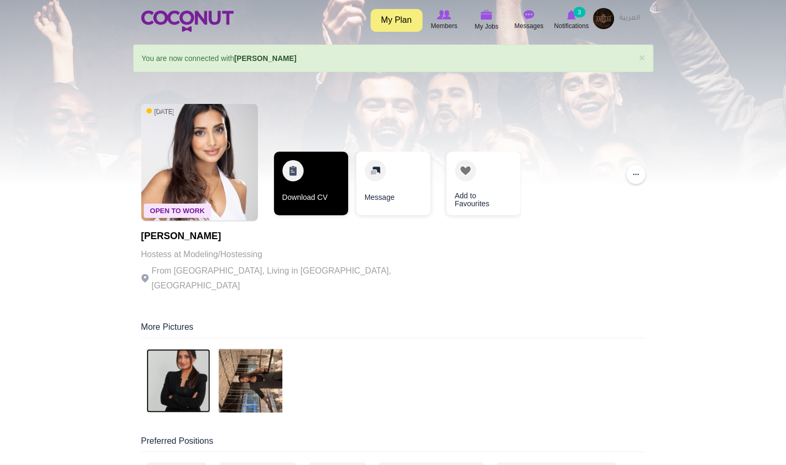
click at [316, 194] on link "Download CV" at bounding box center [311, 184] width 74 height 64
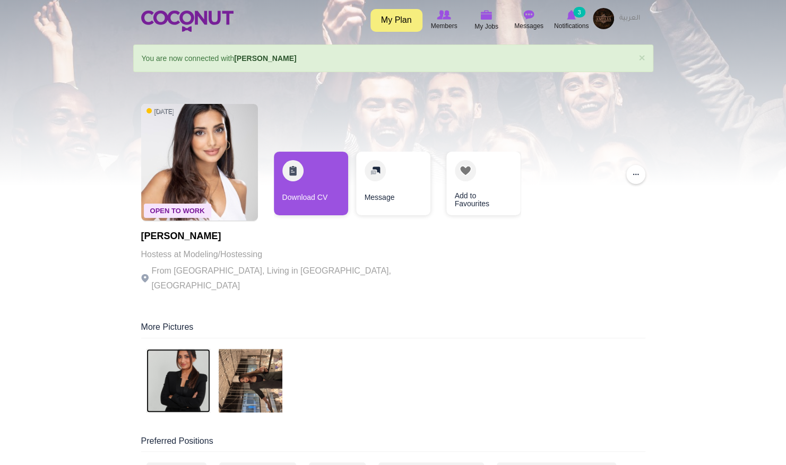
click at [183, 371] on img at bounding box center [178, 381] width 64 height 64
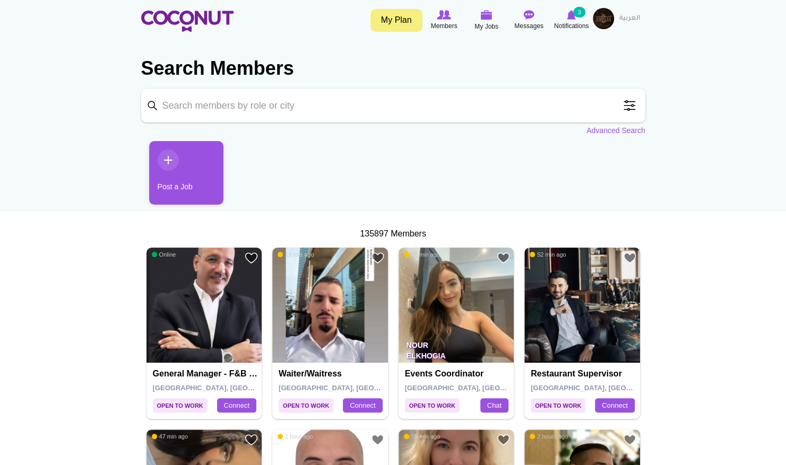
click at [627, 114] on span at bounding box center [629, 105] width 21 height 21
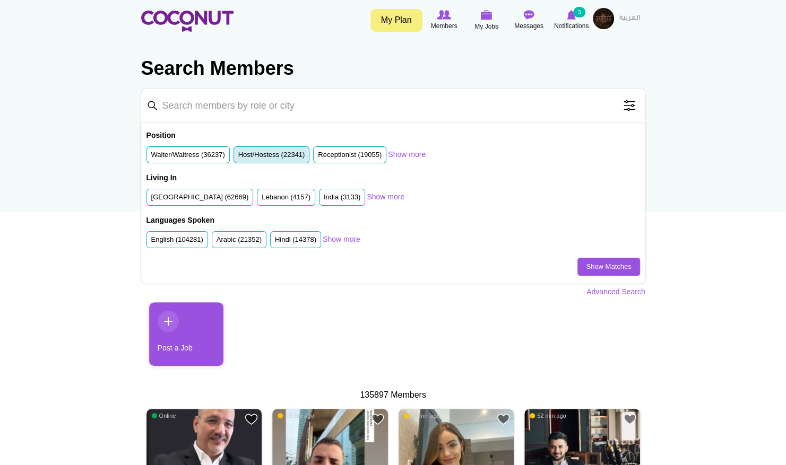
click at [254, 159] on label "Host/Hostess (22341)" at bounding box center [271, 155] width 67 height 10
click at [238, 157] on input "Host/Hostess (22341)" at bounding box center [238, 157] width 0 height 0
click at [201, 194] on label "United Arab Emirates (62669)" at bounding box center [200, 198] width 98 height 10
click at [151, 199] on input "United Arab Emirates (62669)" at bounding box center [151, 199] width 0 height 0
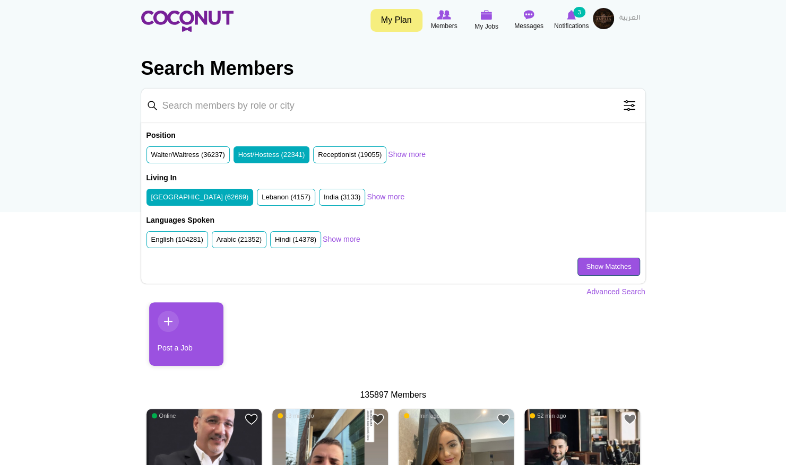
click at [600, 259] on link "Show Matches" at bounding box center [608, 267] width 62 height 18
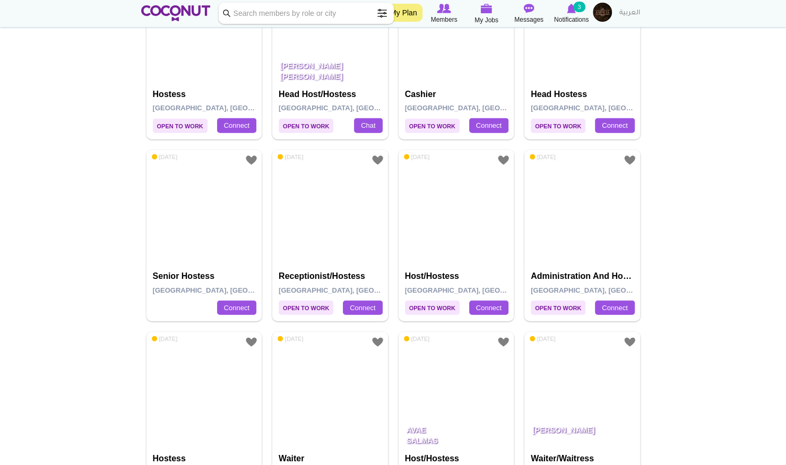
scroll to position [1863, 0]
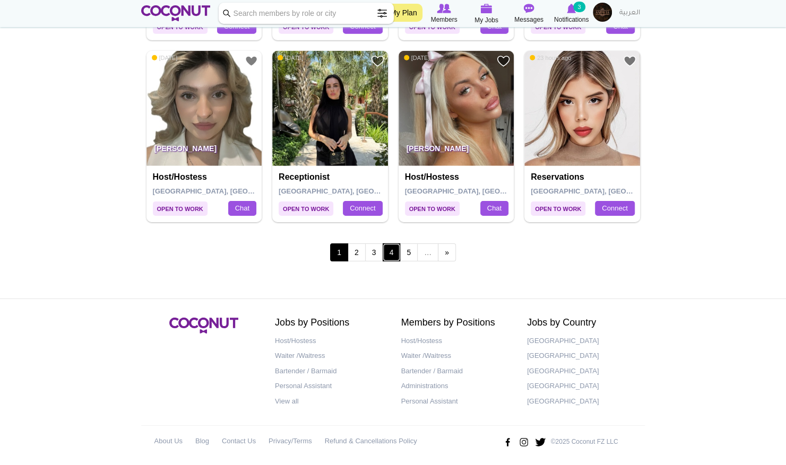
click at [387, 246] on link "4" at bounding box center [392, 253] width 18 height 18
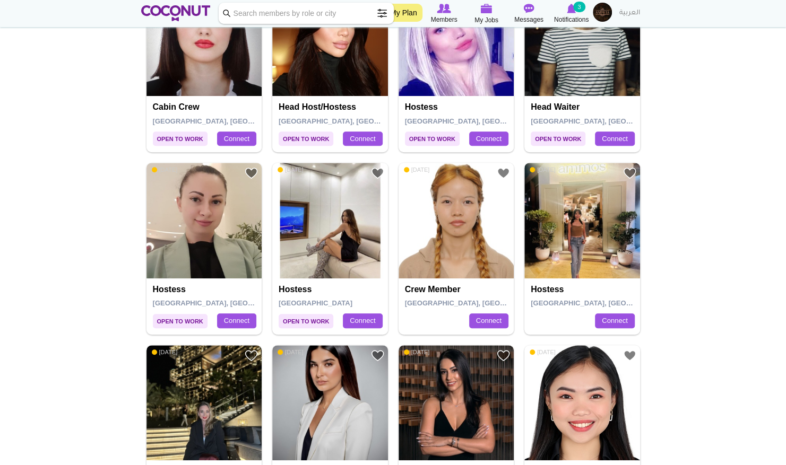
scroll to position [293, 0]
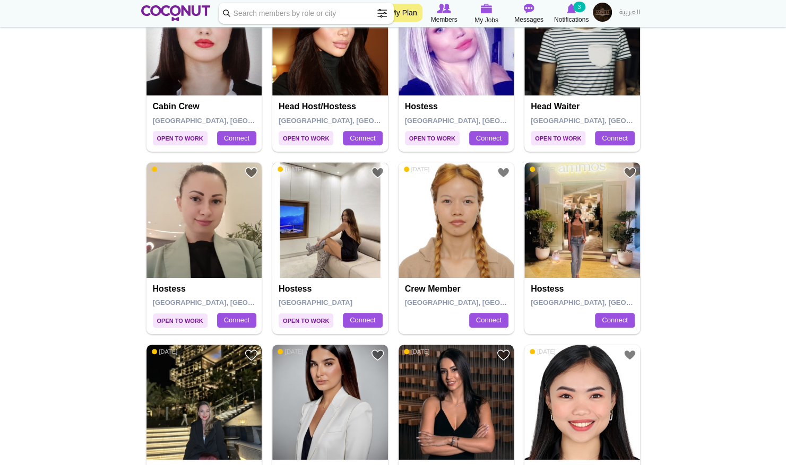
click at [333, 219] on img at bounding box center [330, 220] width 116 height 116
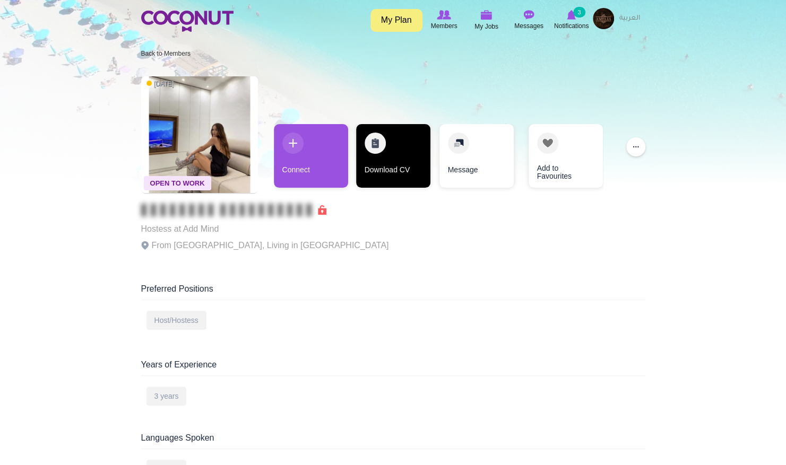
click at [387, 176] on link "Download CV" at bounding box center [393, 156] width 74 height 64
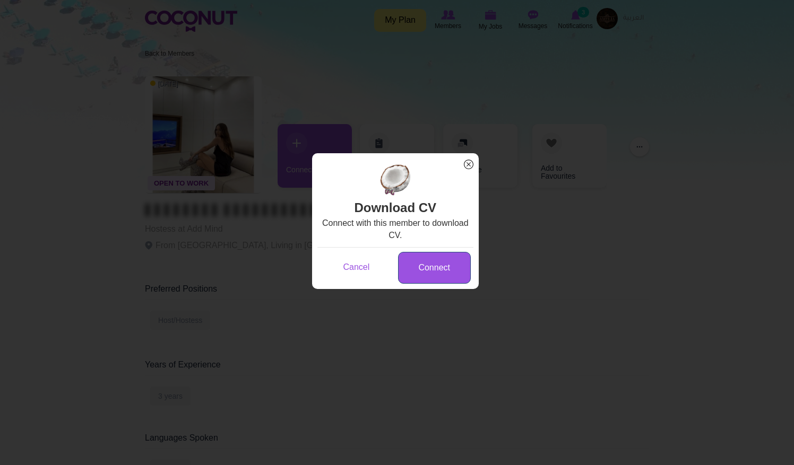
click at [416, 271] on link "Connect" at bounding box center [434, 268] width 73 height 32
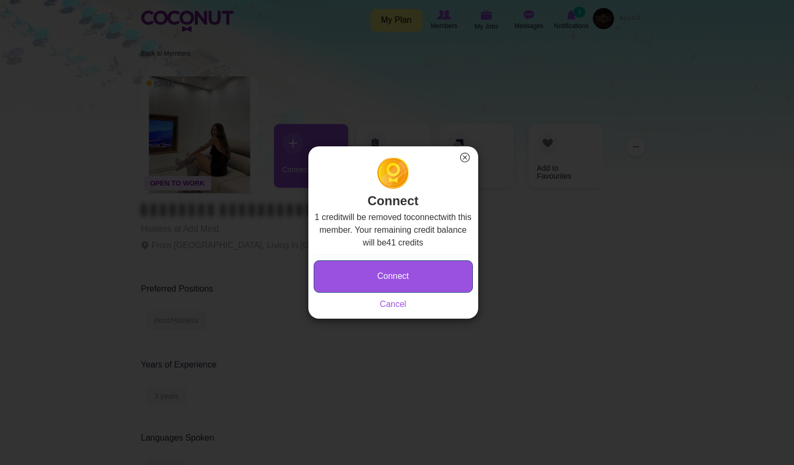
click at [387, 280] on button "Connect" at bounding box center [393, 277] width 159 height 32
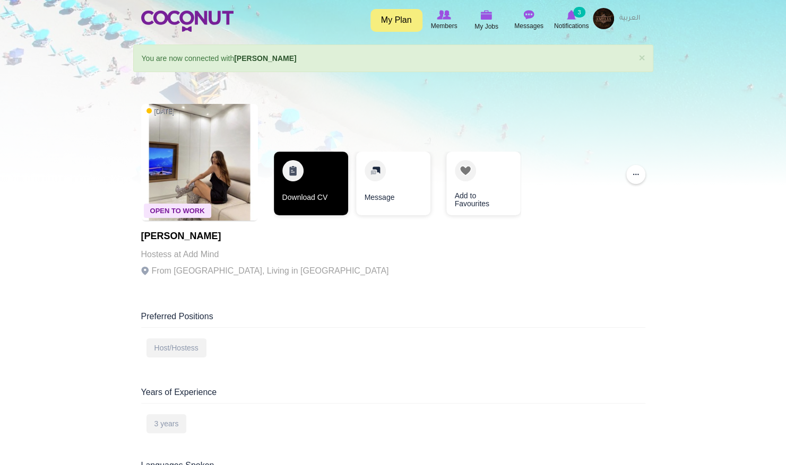
click at [317, 194] on link "Download CV" at bounding box center [311, 184] width 74 height 64
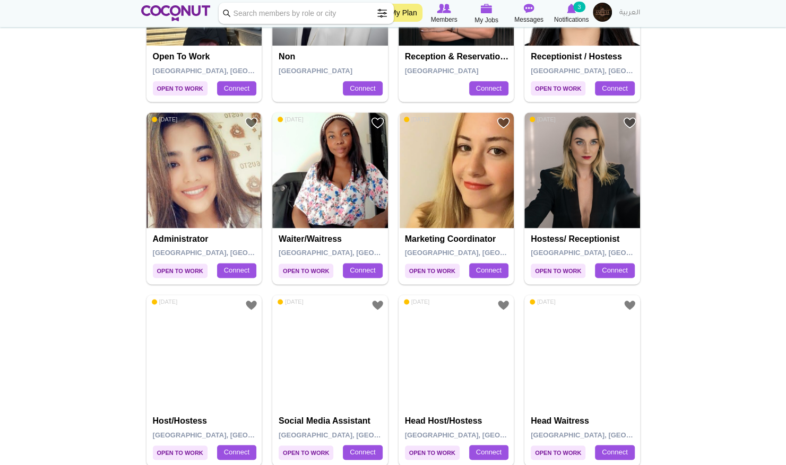
scroll to position [709, 0]
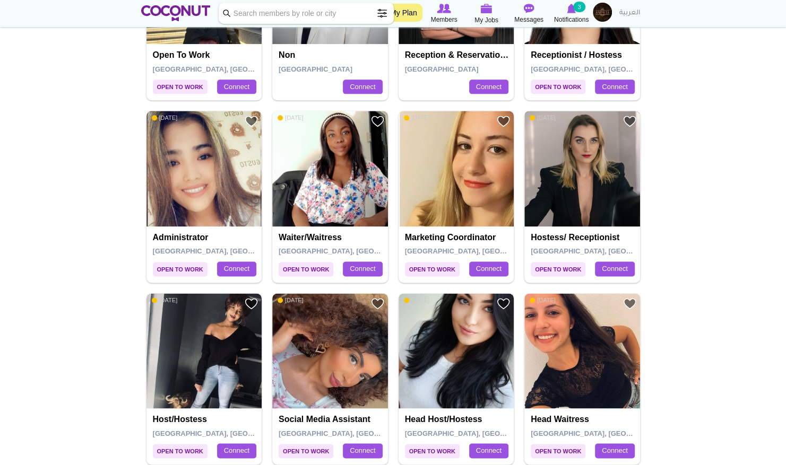
click at [557, 178] on img at bounding box center [582, 169] width 116 height 116
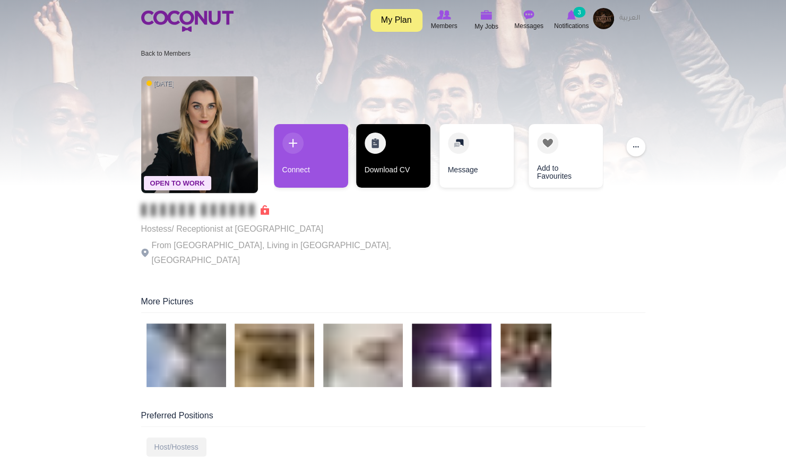
click at [378, 168] on link "Download CV" at bounding box center [393, 156] width 74 height 64
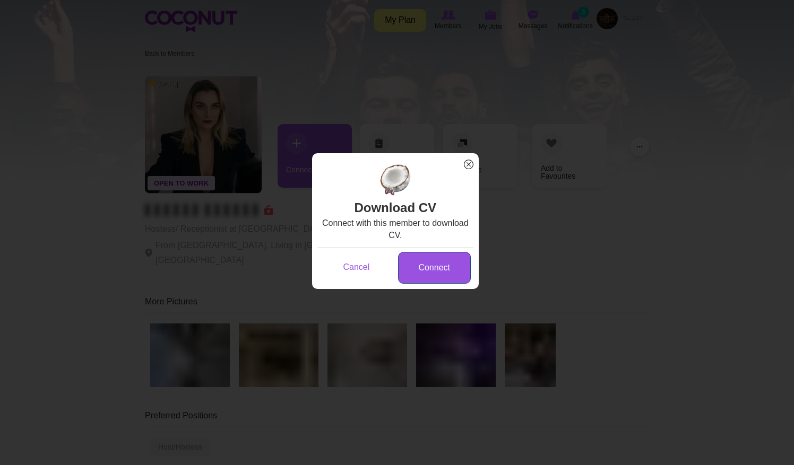
click at [423, 274] on link "Connect" at bounding box center [434, 268] width 73 height 32
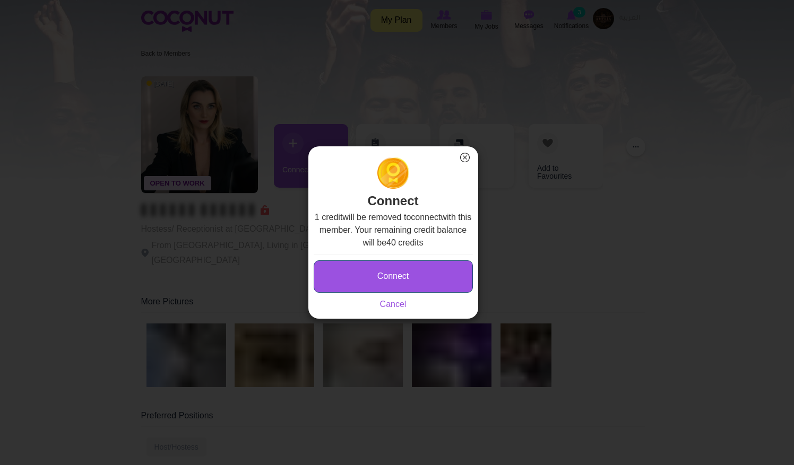
click at [391, 272] on button "Connect" at bounding box center [393, 277] width 159 height 32
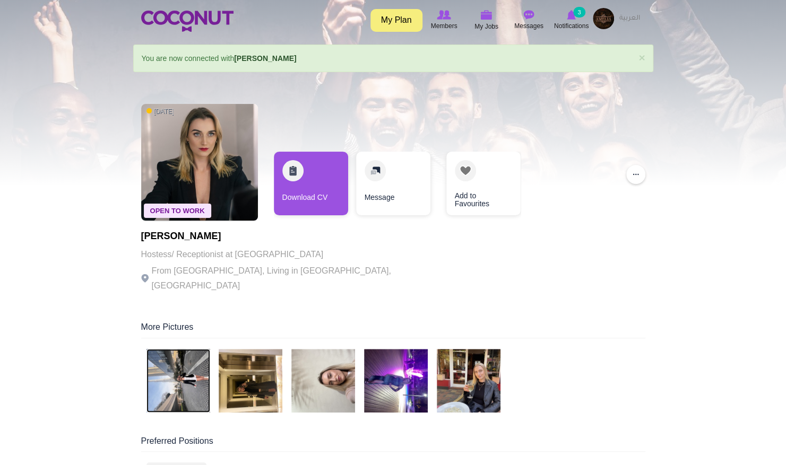
click at [169, 372] on img at bounding box center [178, 381] width 64 height 64
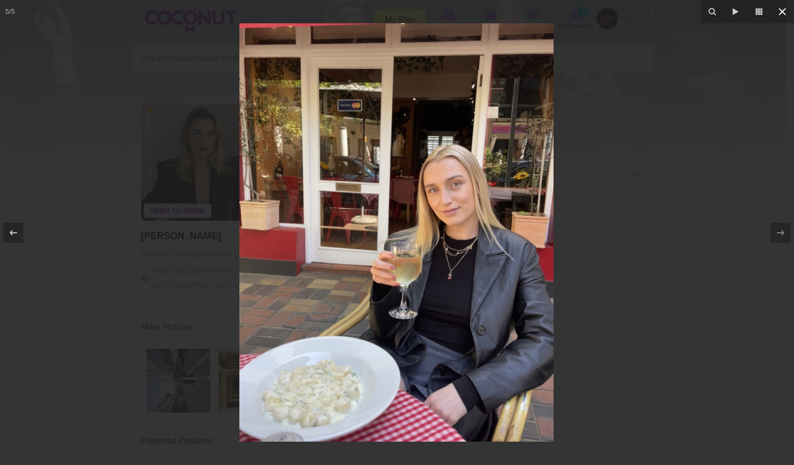
click at [785, 12] on icon at bounding box center [782, 11] width 13 height 13
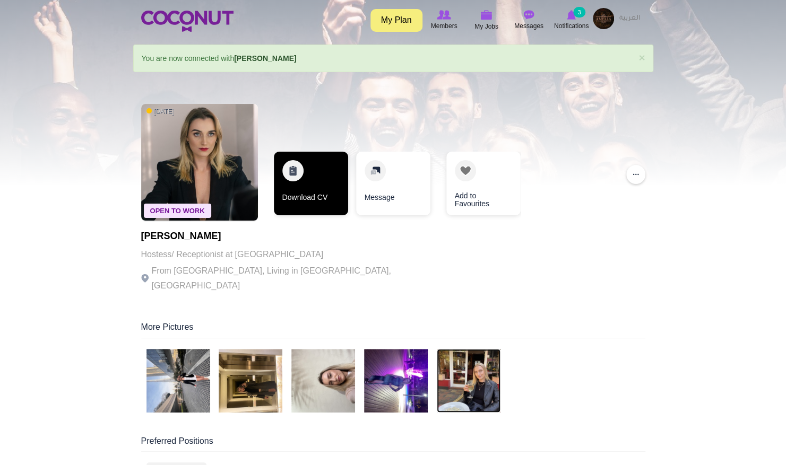
click at [324, 196] on link "Download CV" at bounding box center [311, 184] width 74 height 64
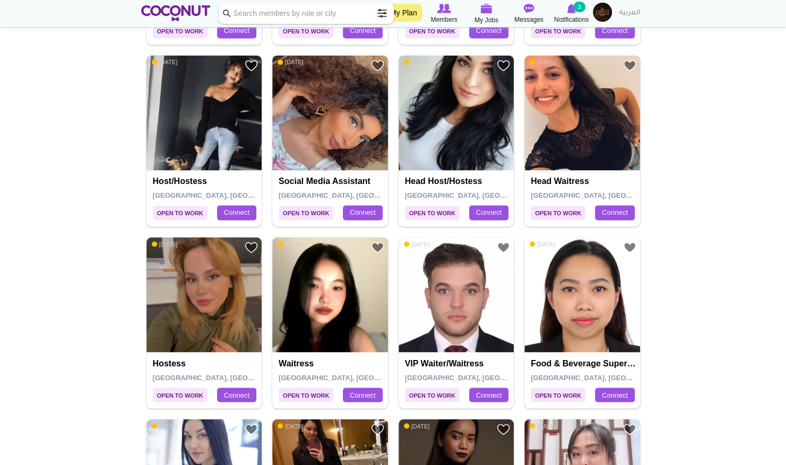
scroll to position [950, 0]
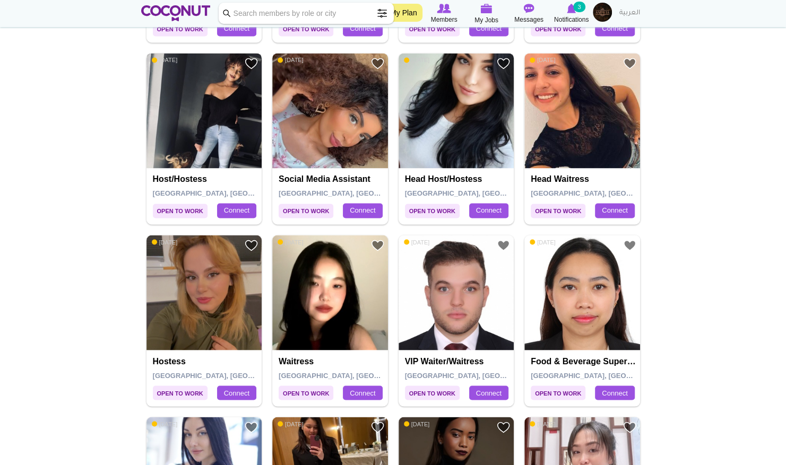
click at [201, 121] on img at bounding box center [204, 111] width 116 height 116
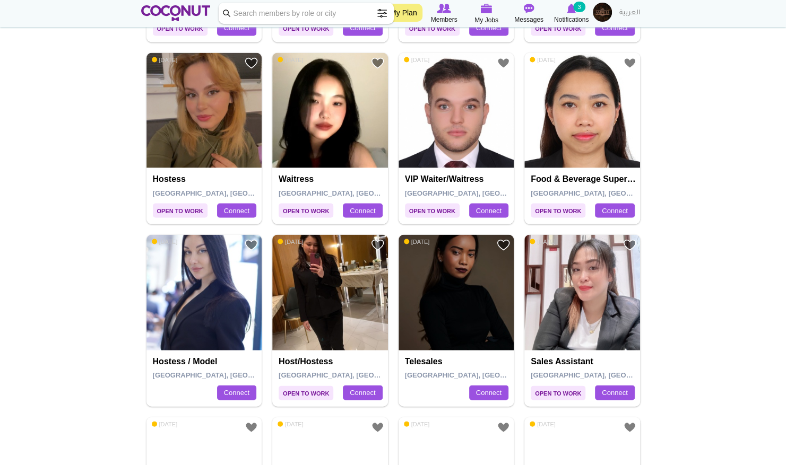
scroll to position [1133, 0]
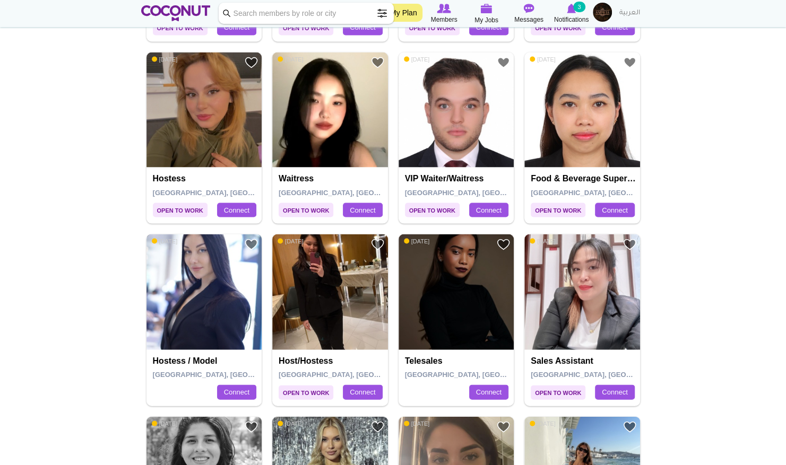
click at [190, 304] on img at bounding box center [204, 292] width 116 height 116
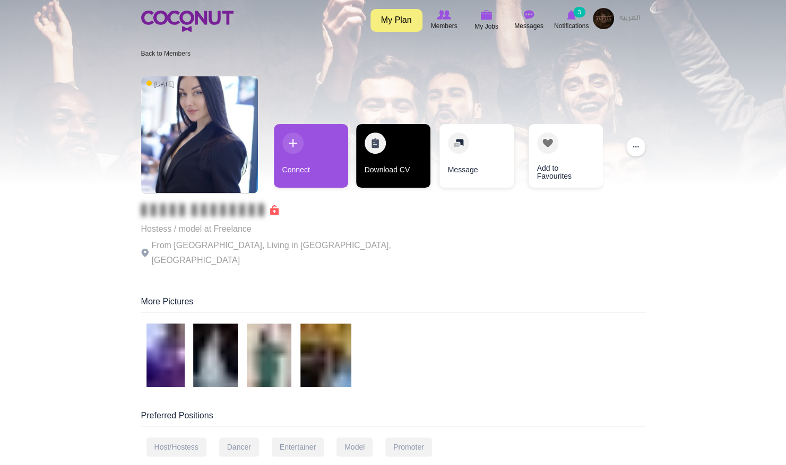
click at [368, 178] on link "Download CV" at bounding box center [393, 156] width 74 height 64
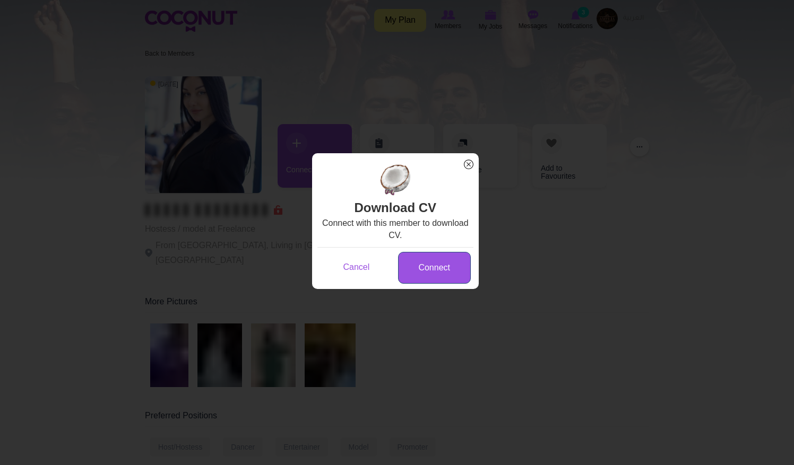
click at [412, 274] on link "Connect" at bounding box center [434, 268] width 73 height 32
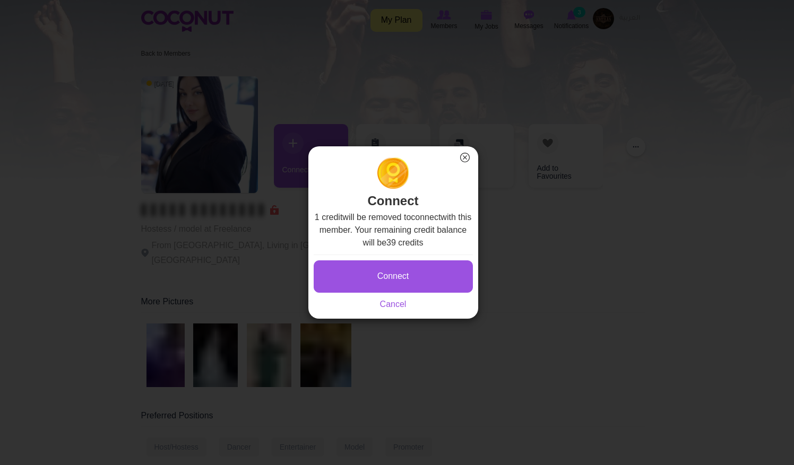
click at [410, 275] on button "Connect" at bounding box center [393, 277] width 159 height 32
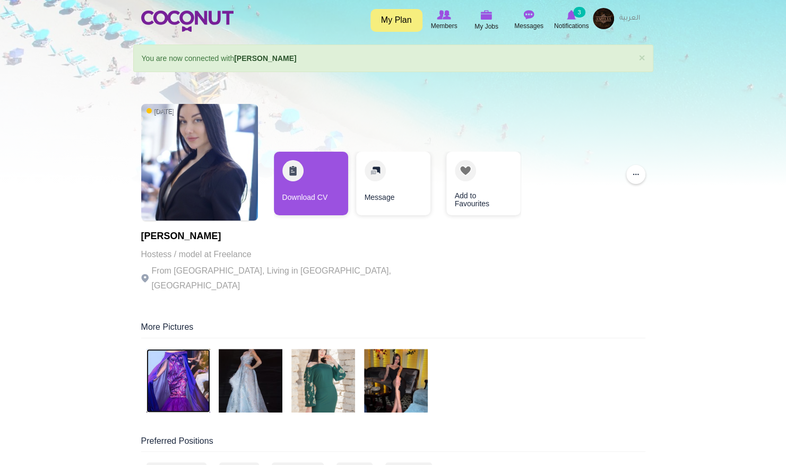
click at [195, 365] on img at bounding box center [178, 381] width 64 height 64
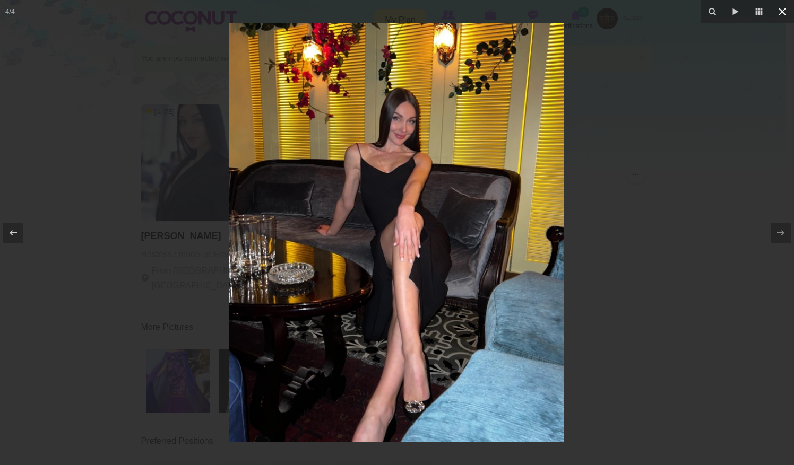
click at [782, 15] on icon at bounding box center [782, 11] width 13 height 13
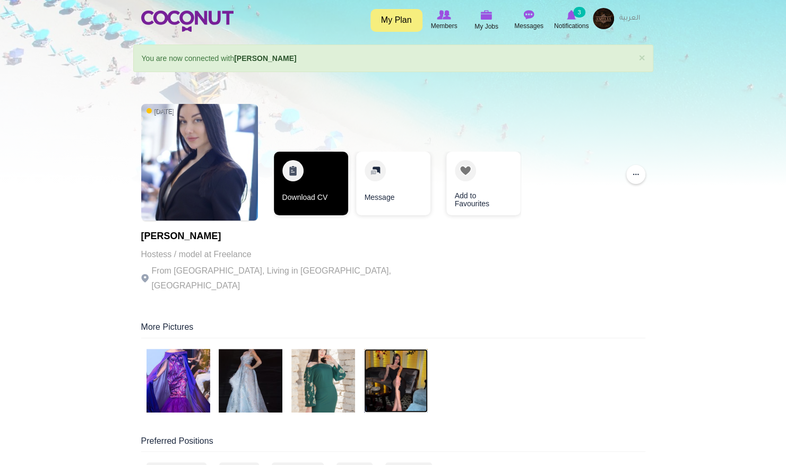
click at [315, 188] on link "Download CV" at bounding box center [311, 184] width 74 height 64
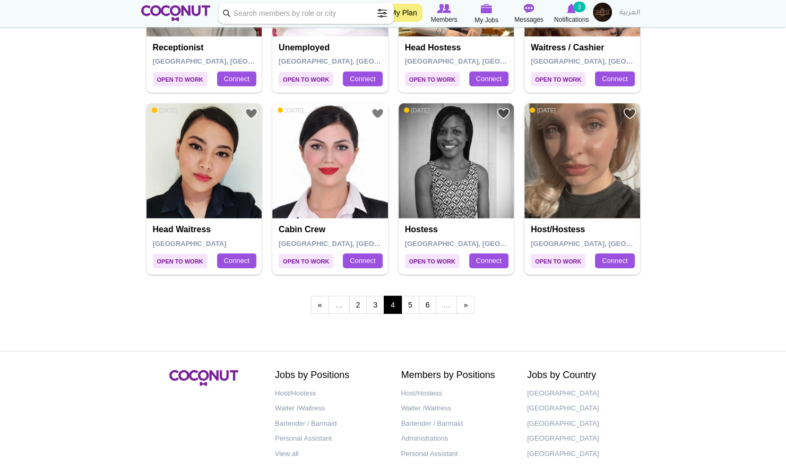
scroll to position [1812, 0]
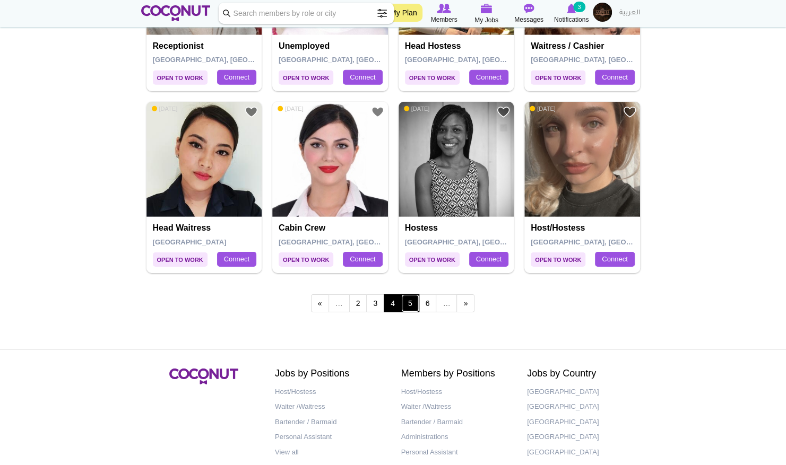
click at [410, 301] on link "5" at bounding box center [410, 303] width 18 height 18
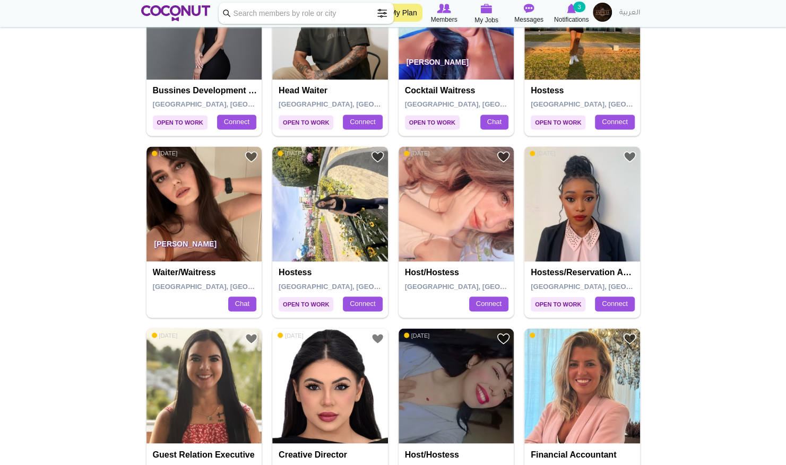
scroll to position [860, 0]
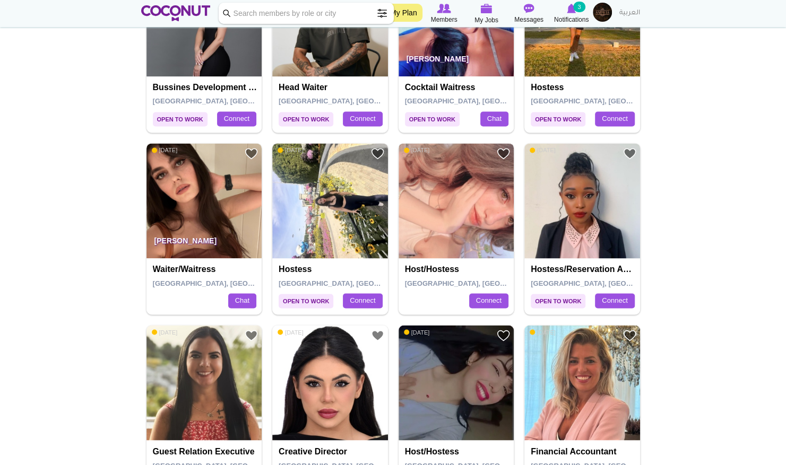
click at [467, 223] on img at bounding box center [456, 201] width 116 height 116
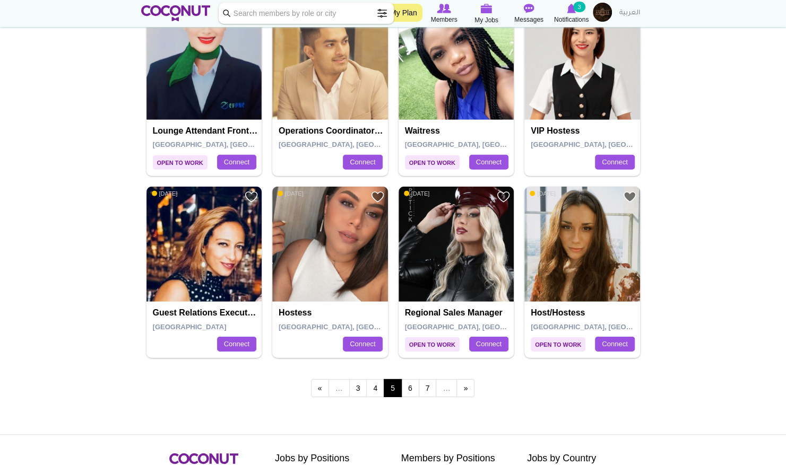
scroll to position [1729, 0]
